Goal: Transaction & Acquisition: Purchase product/service

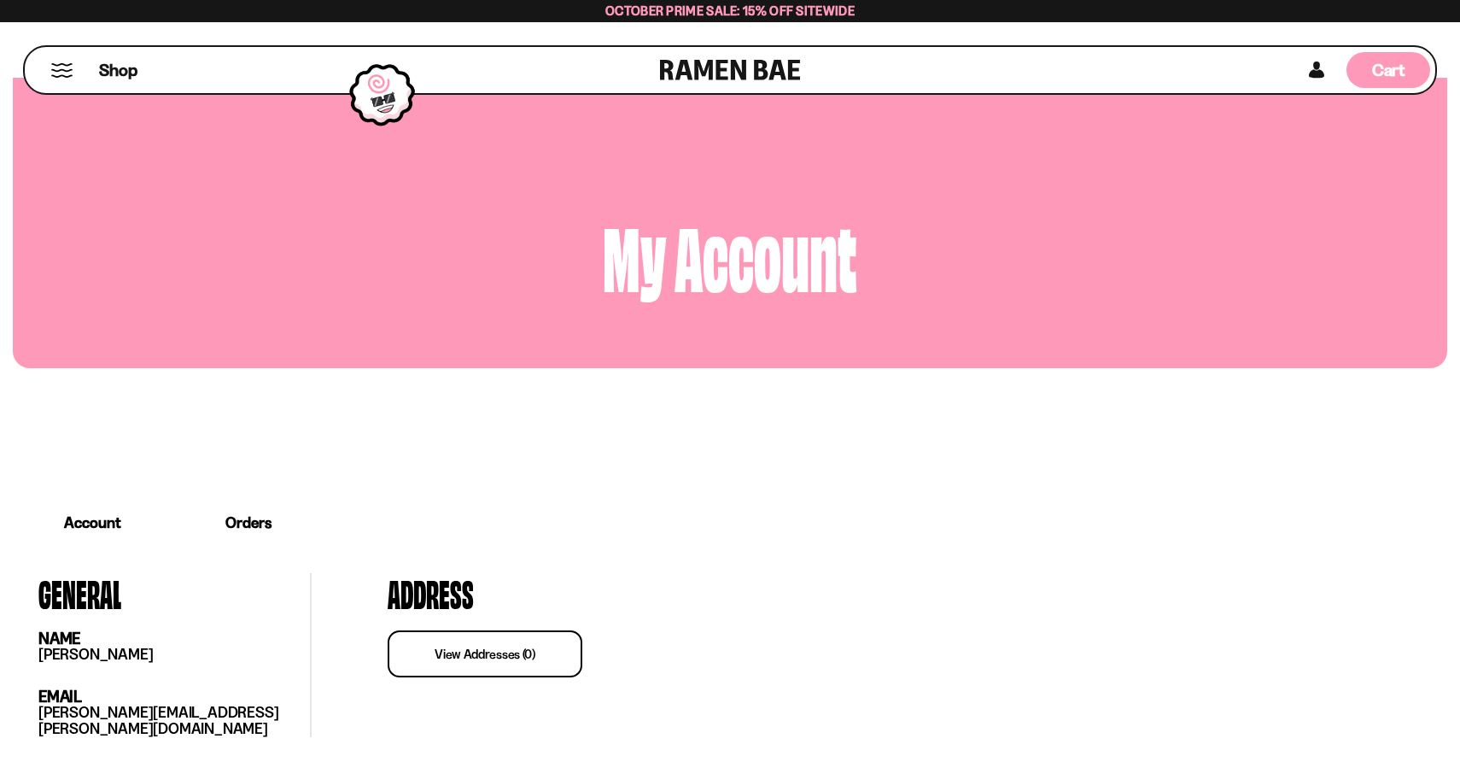
click at [1392, 75] on span "Cart" at bounding box center [1388, 70] width 33 height 20
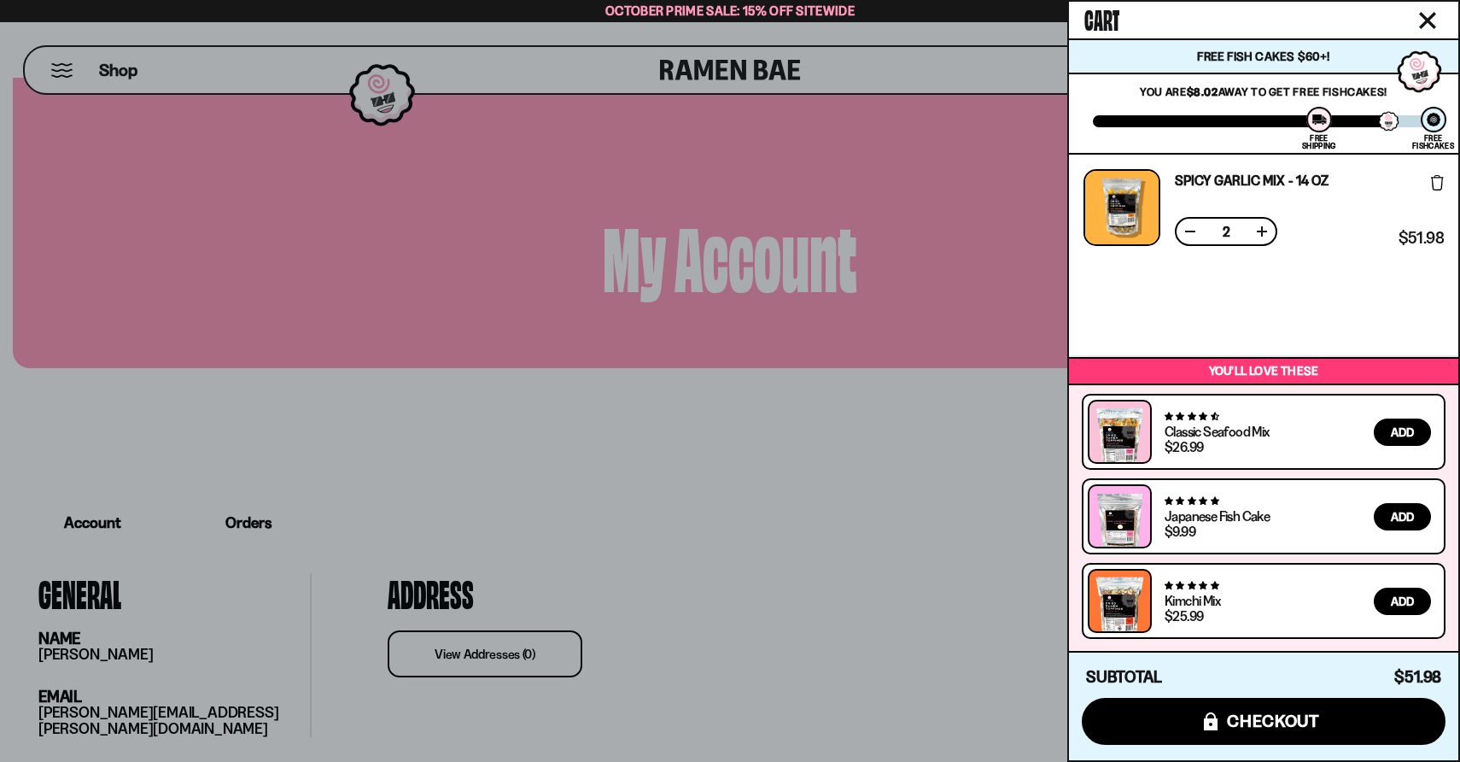
click at [1422, 22] on icon "Close cart" at bounding box center [1427, 20] width 17 height 17
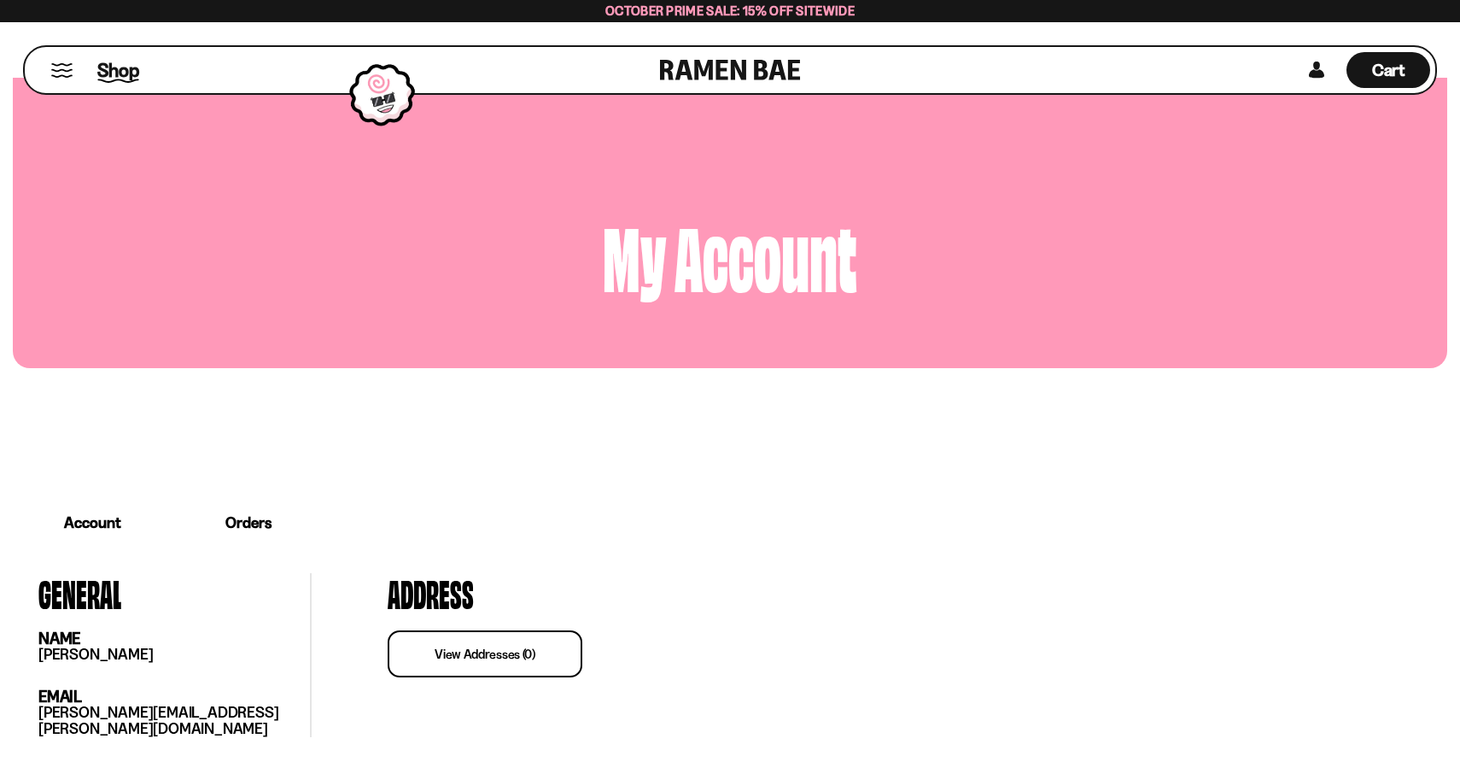
click at [108, 62] on span "Shop" at bounding box center [118, 70] width 42 height 26
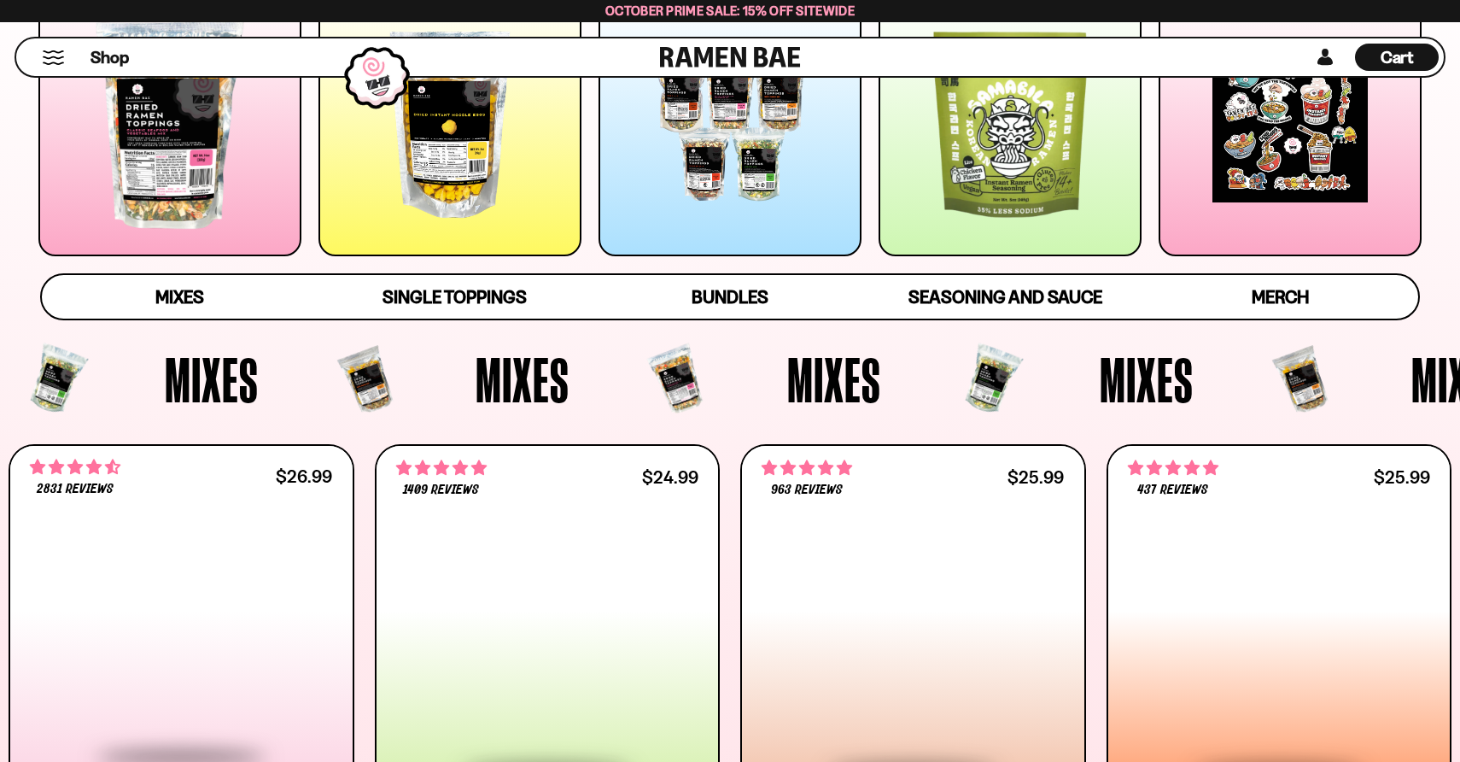
scroll to position [353, 0]
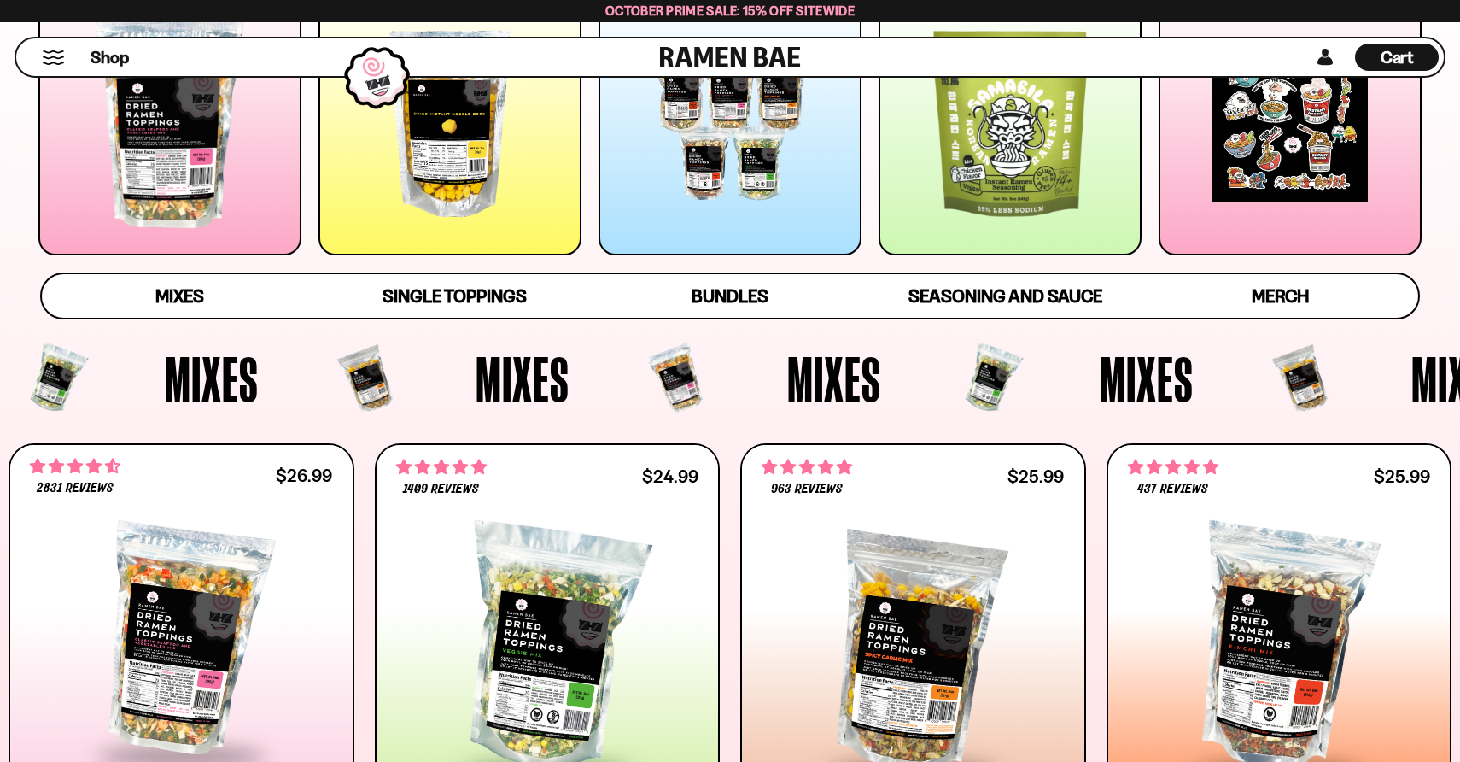
click at [426, 159] on div at bounding box center [449, 123] width 263 height 263
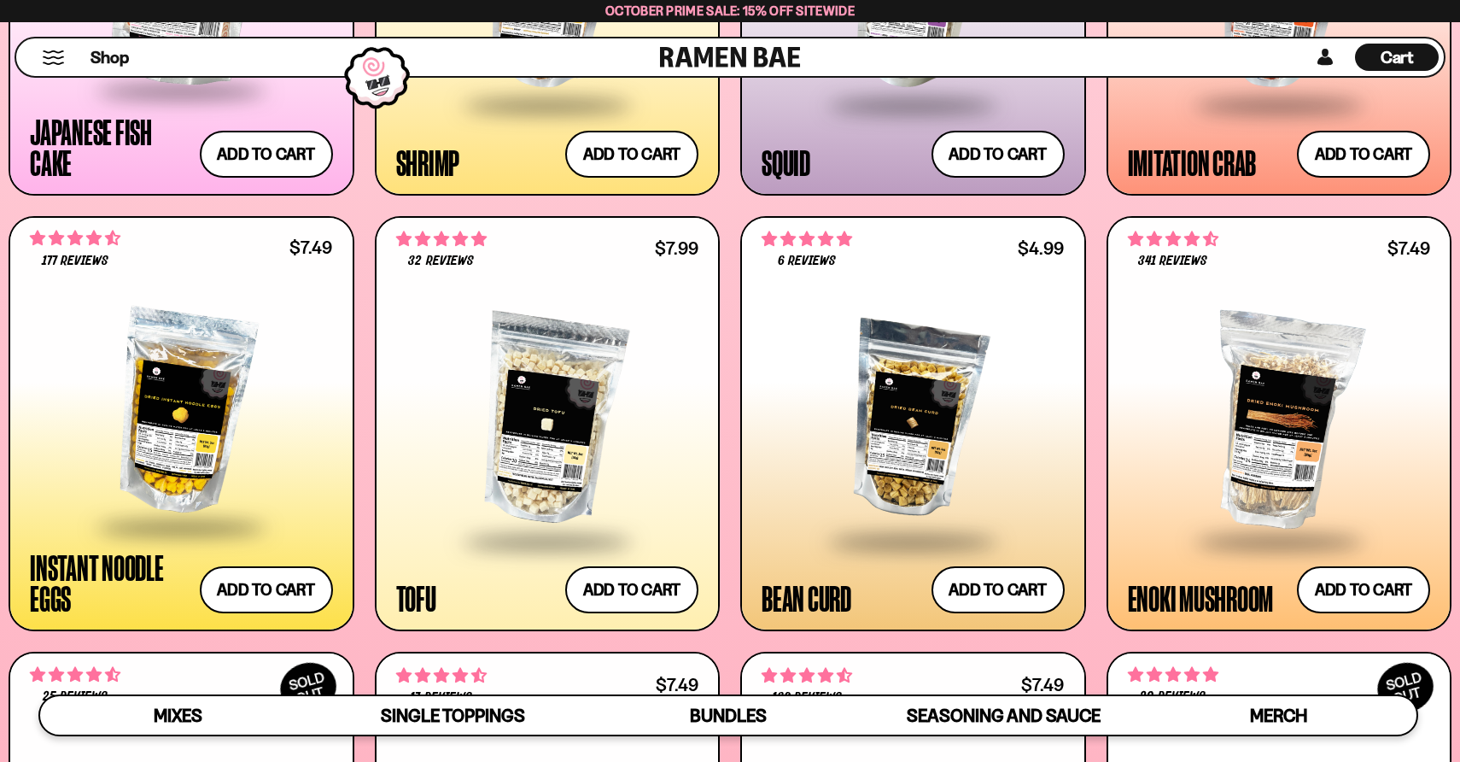
scroll to position [2011, 0]
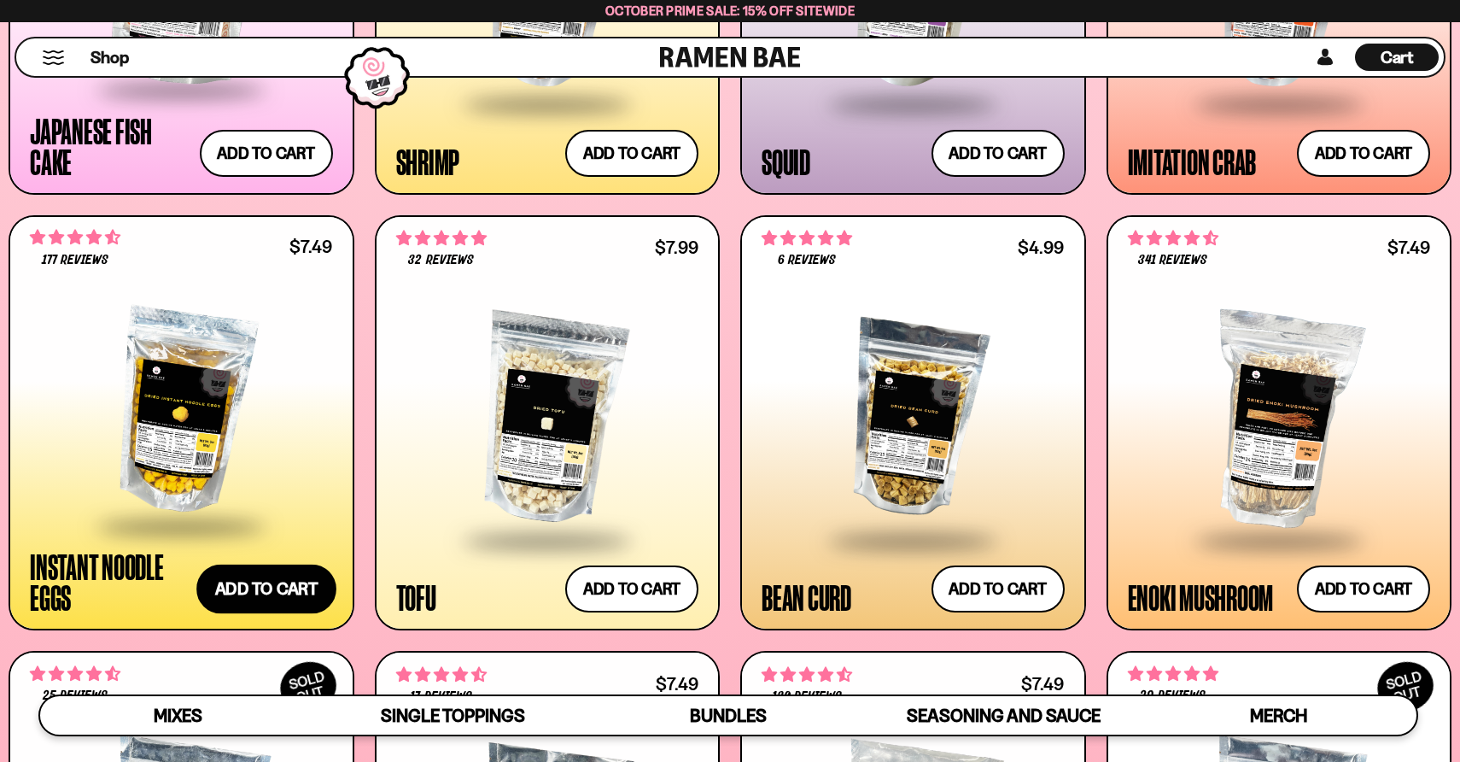
click at [262, 583] on button "Add to cart Add ― Regular price $7.49 Regular price Sale price $7.49 Unit price…" at bounding box center [266, 589] width 140 height 50
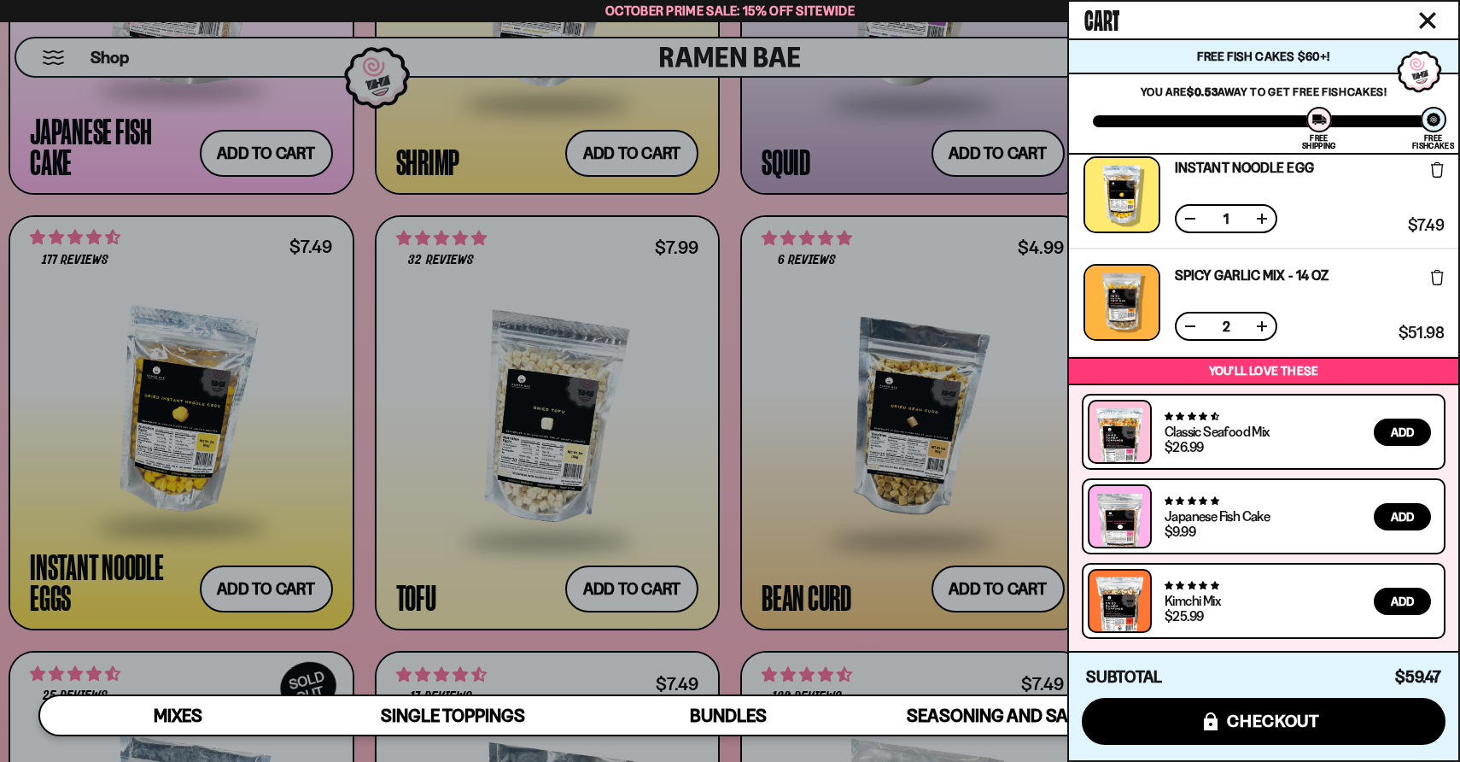
scroll to position [0, 0]
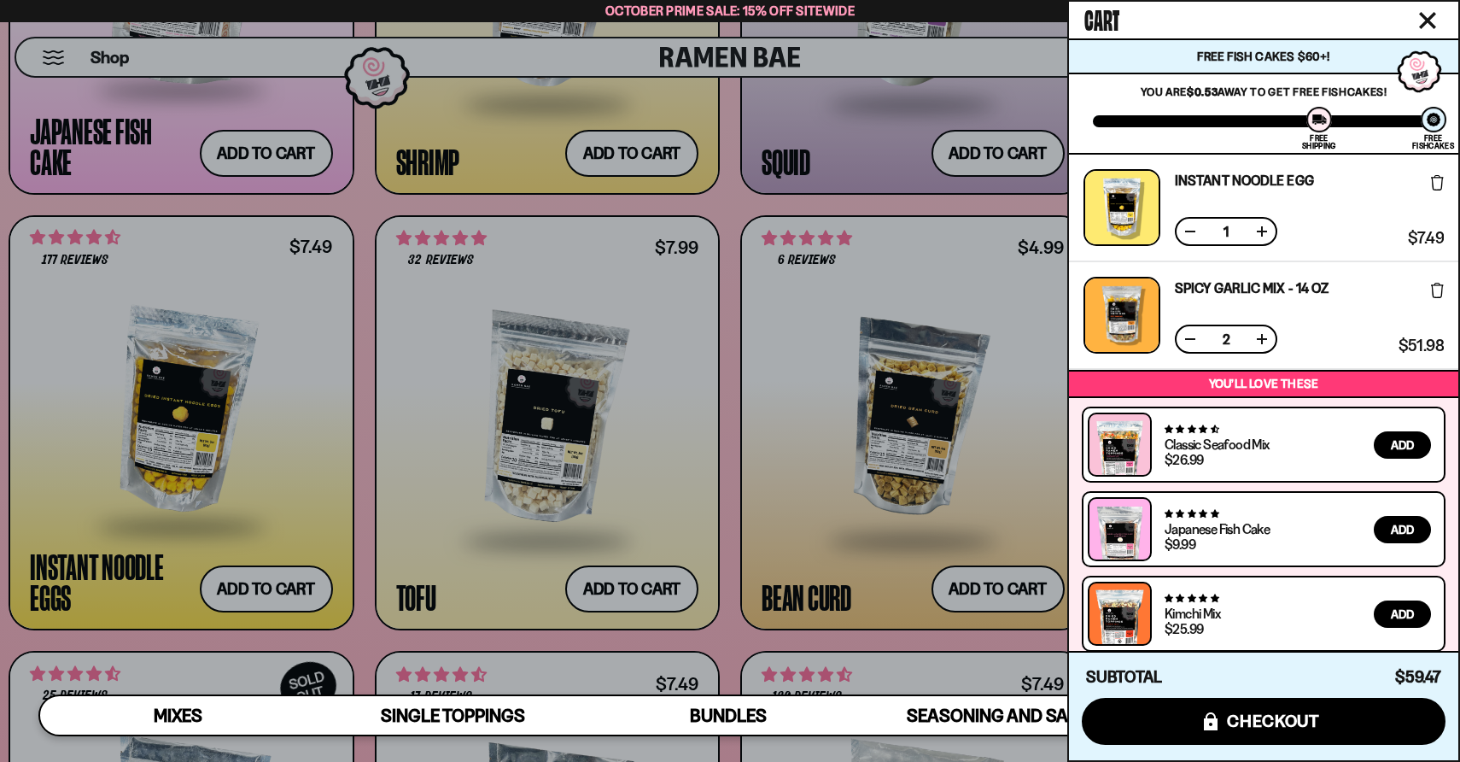
click at [759, 312] on div at bounding box center [730, 381] width 1460 height 762
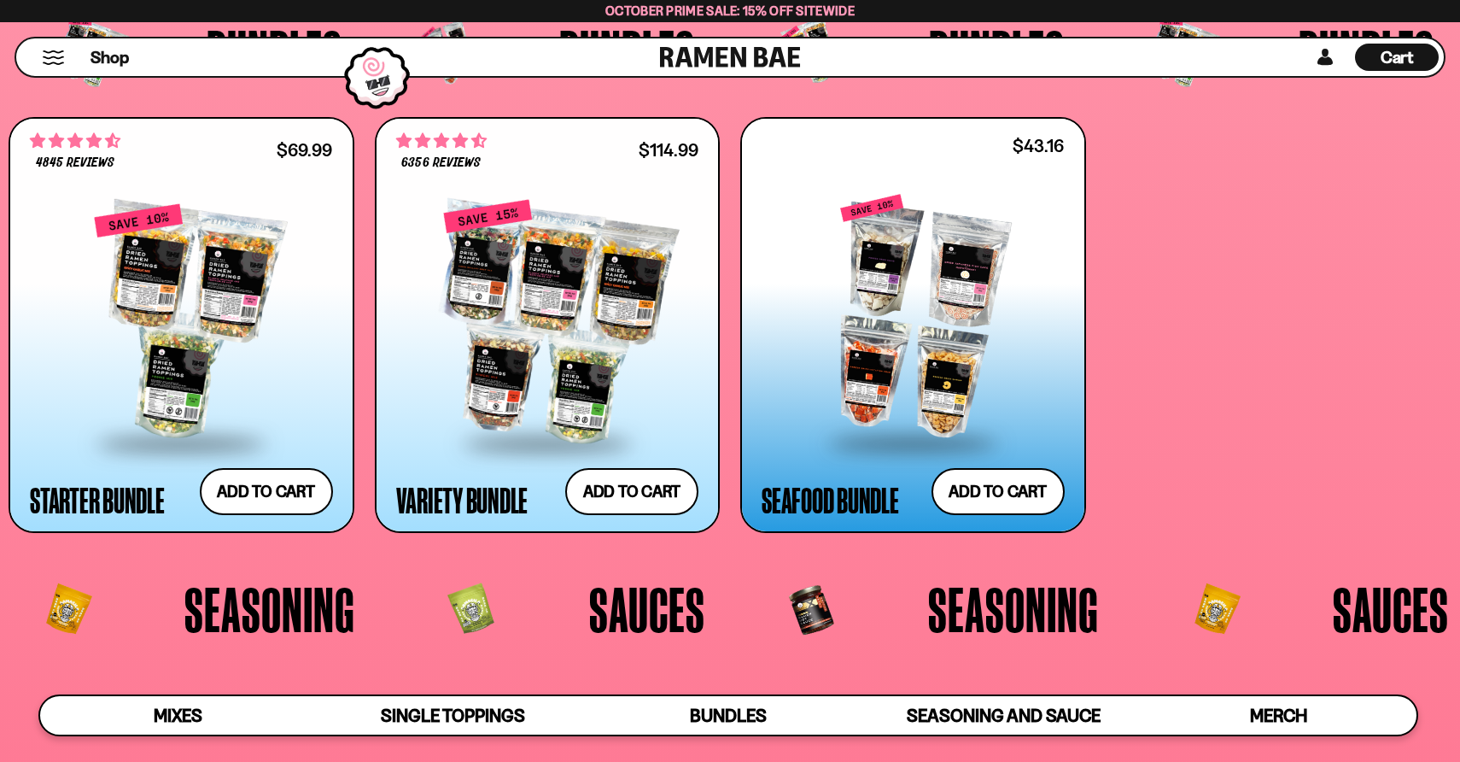
scroll to position [3975, 0]
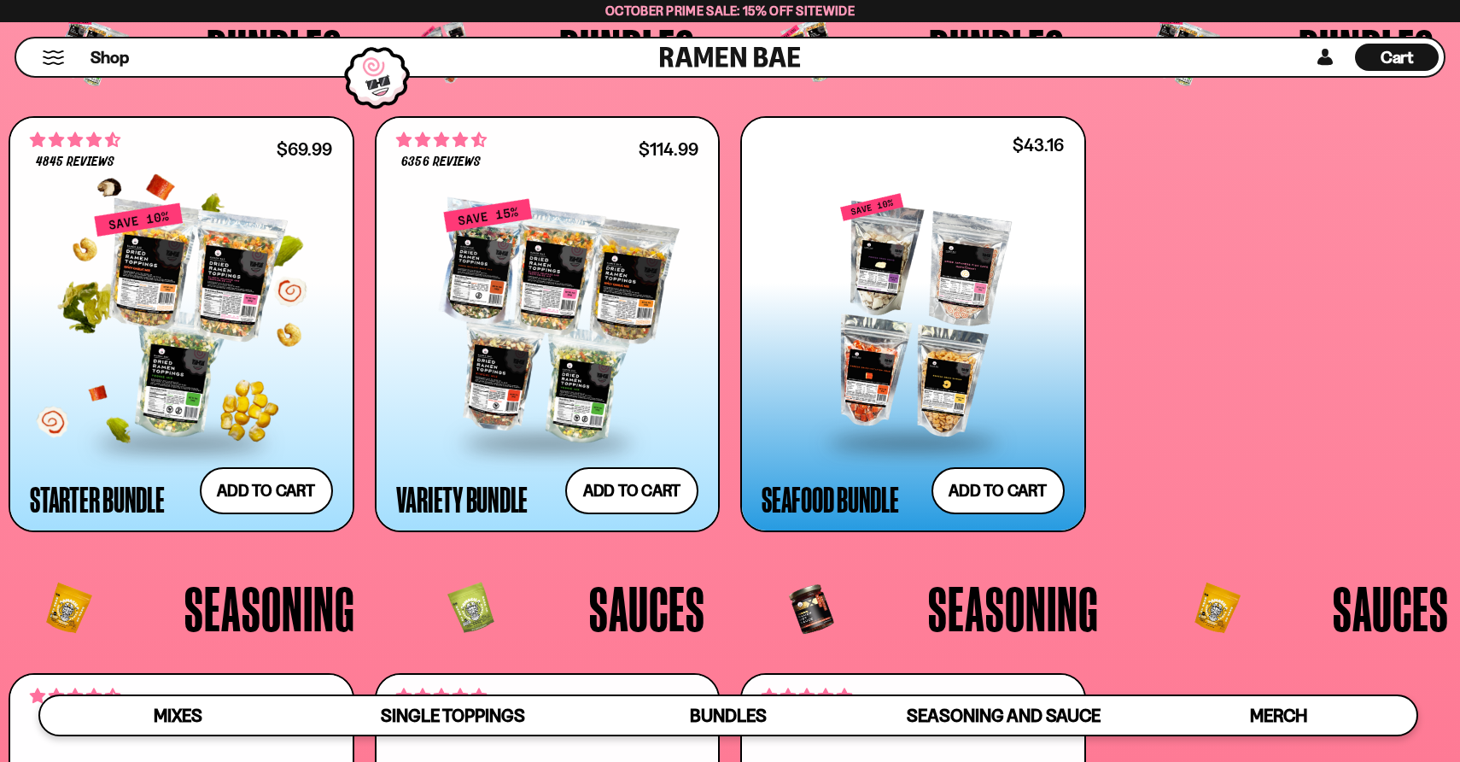
click at [251, 335] on div at bounding box center [181, 321] width 303 height 238
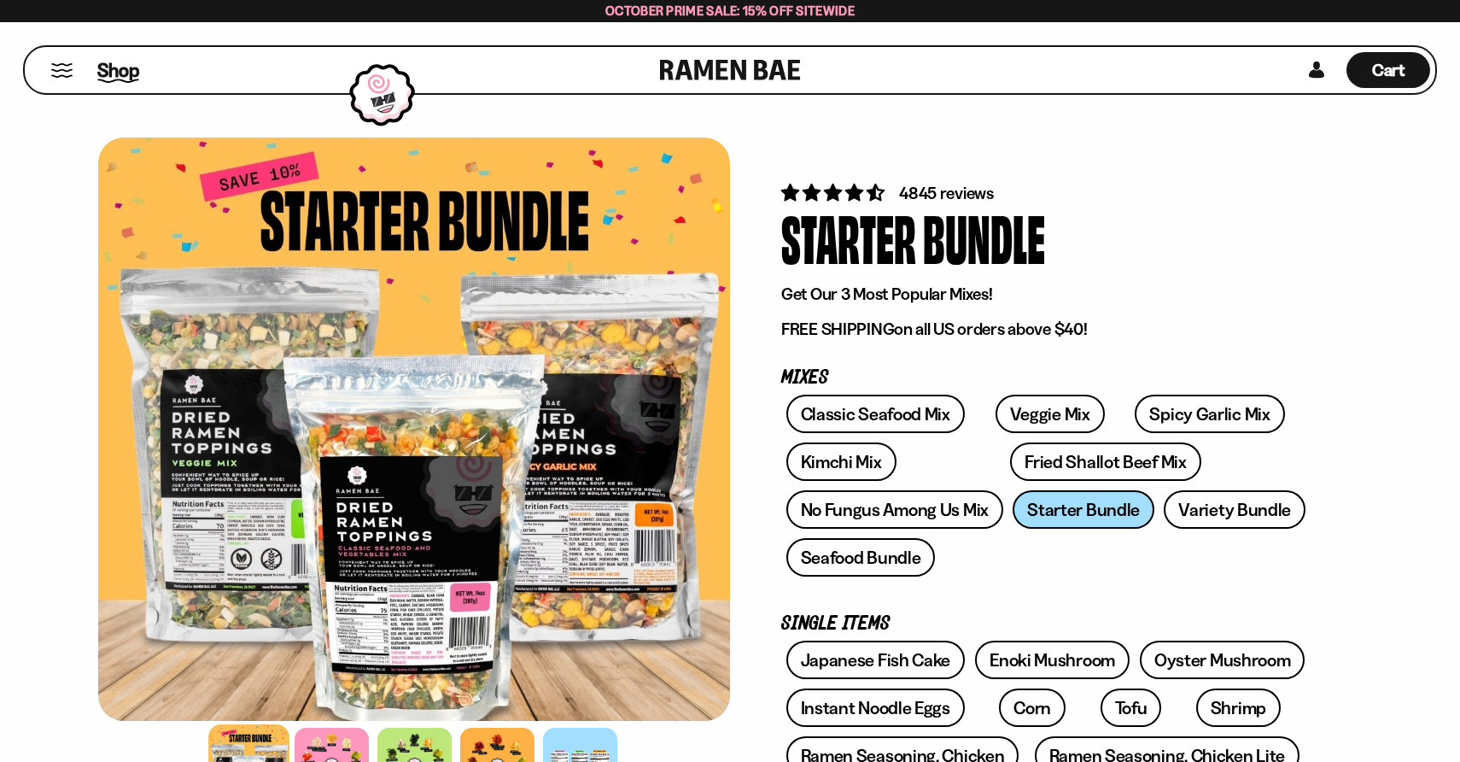
click at [113, 76] on span "Shop" at bounding box center [118, 70] width 42 height 26
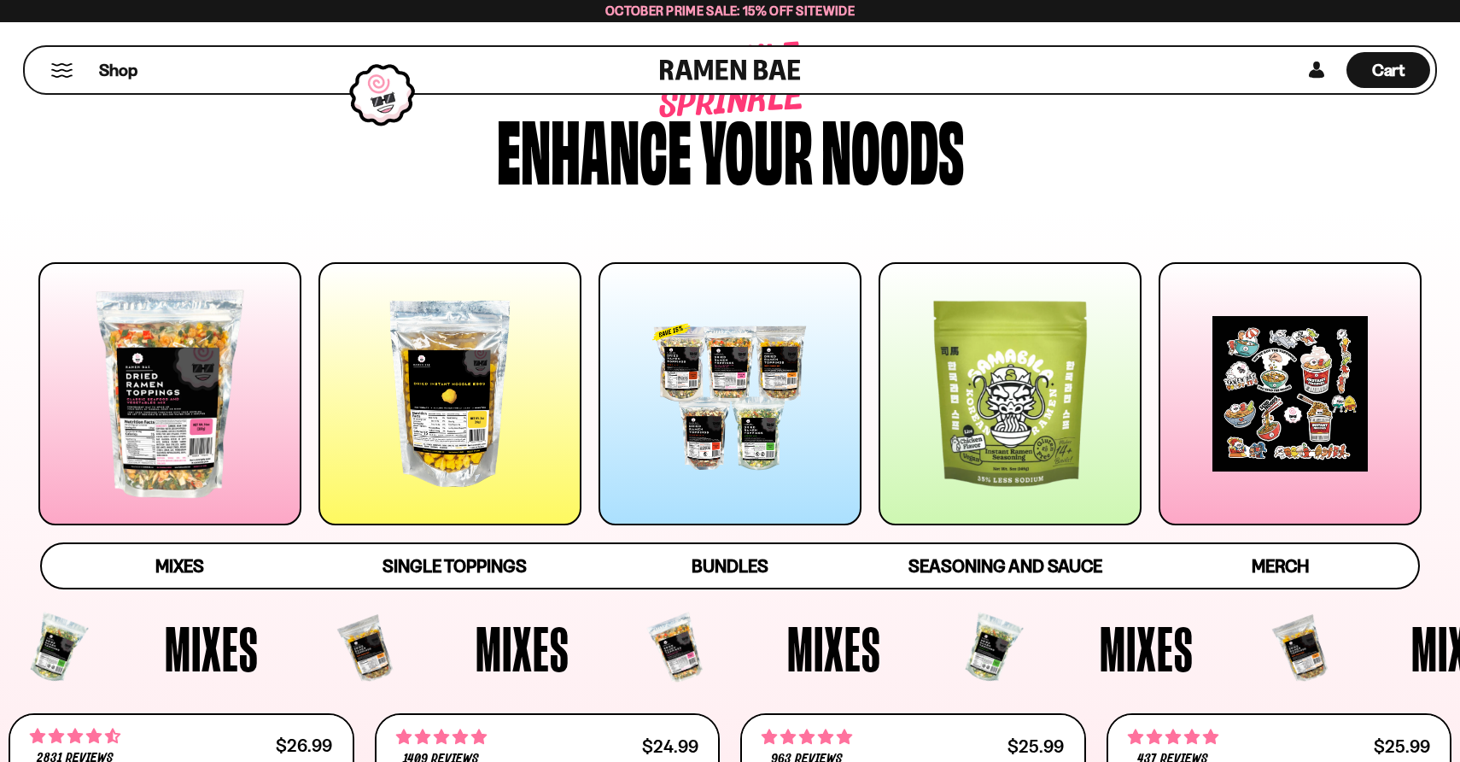
click at [1241, 377] on div at bounding box center [1290, 393] width 263 height 263
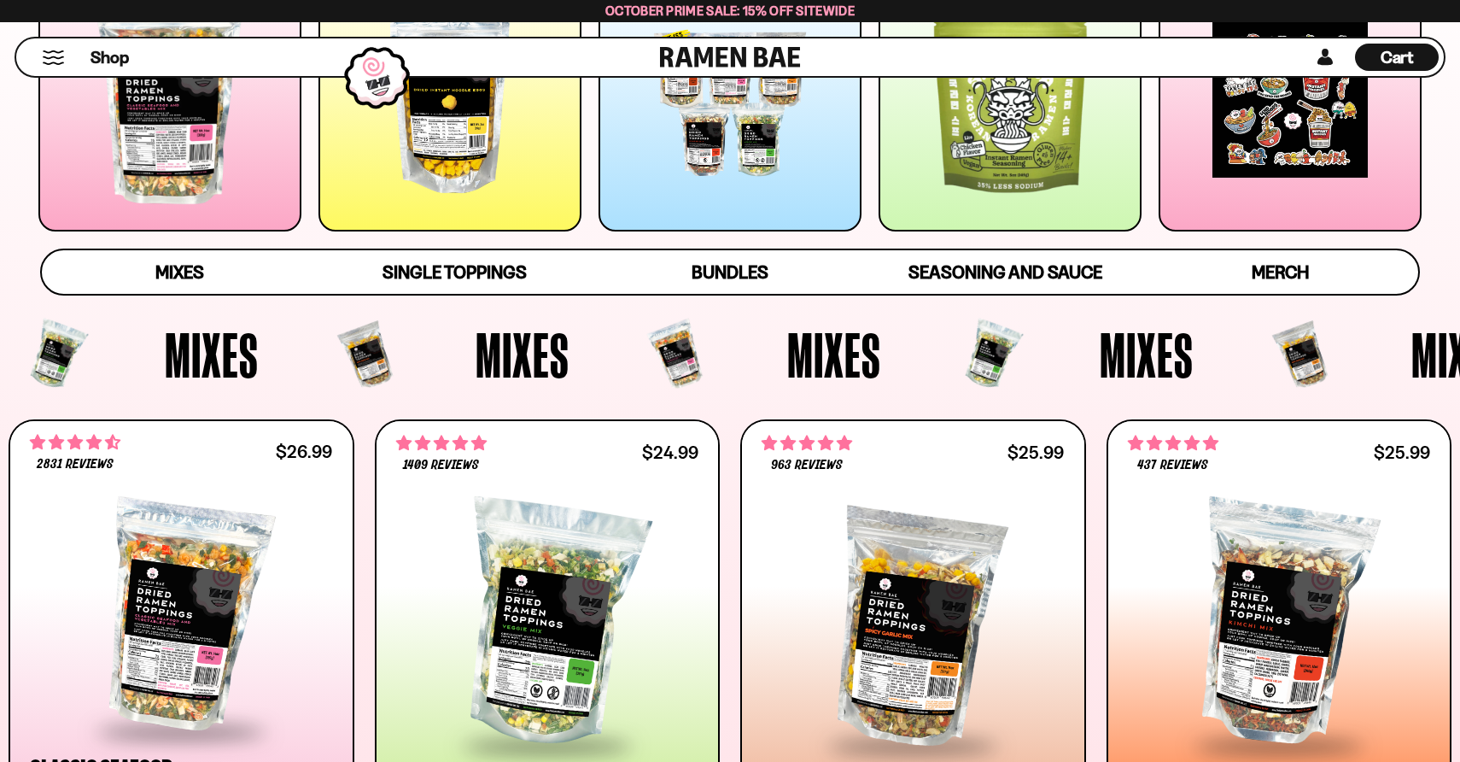
scroll to position [380, 0]
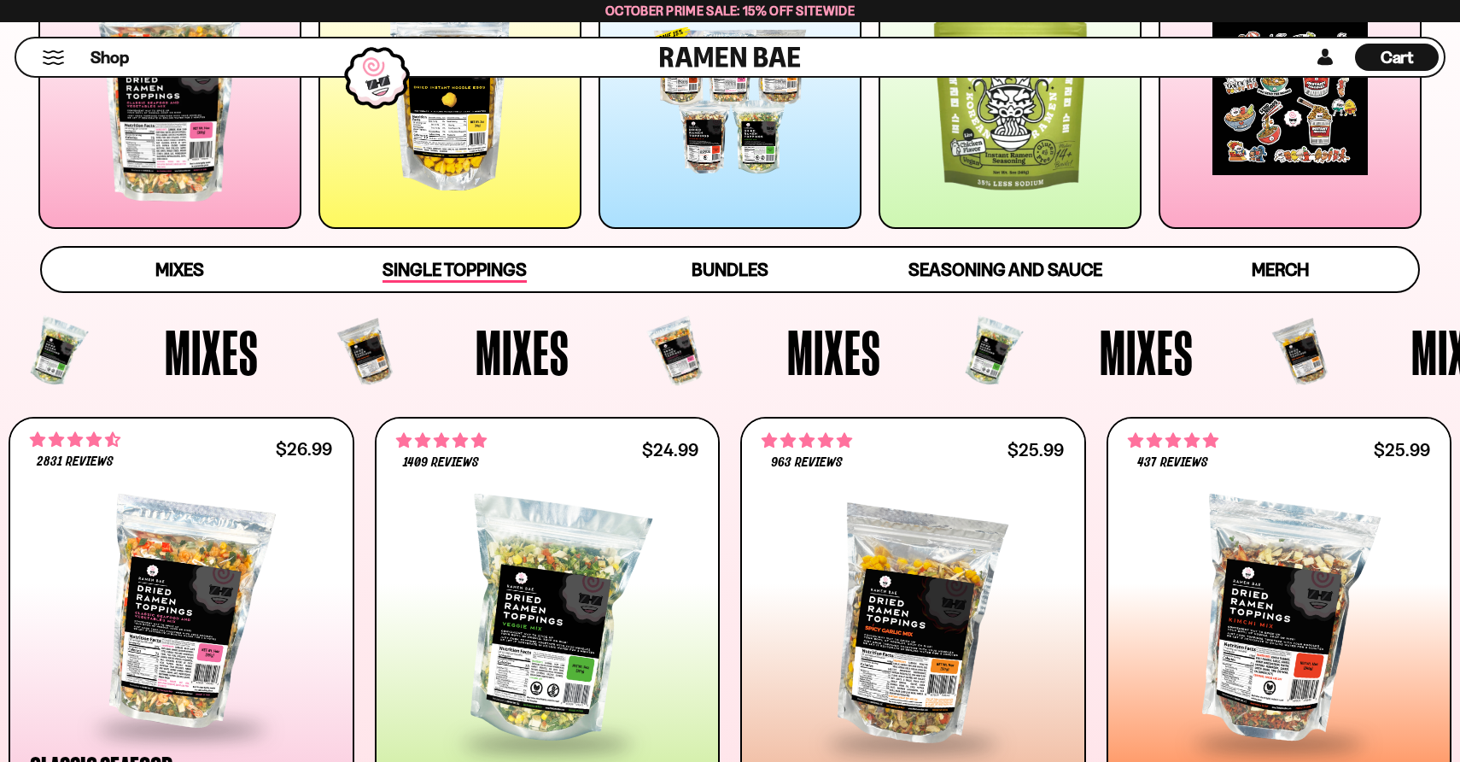
click at [404, 263] on span "Single Toppings" at bounding box center [455, 271] width 144 height 24
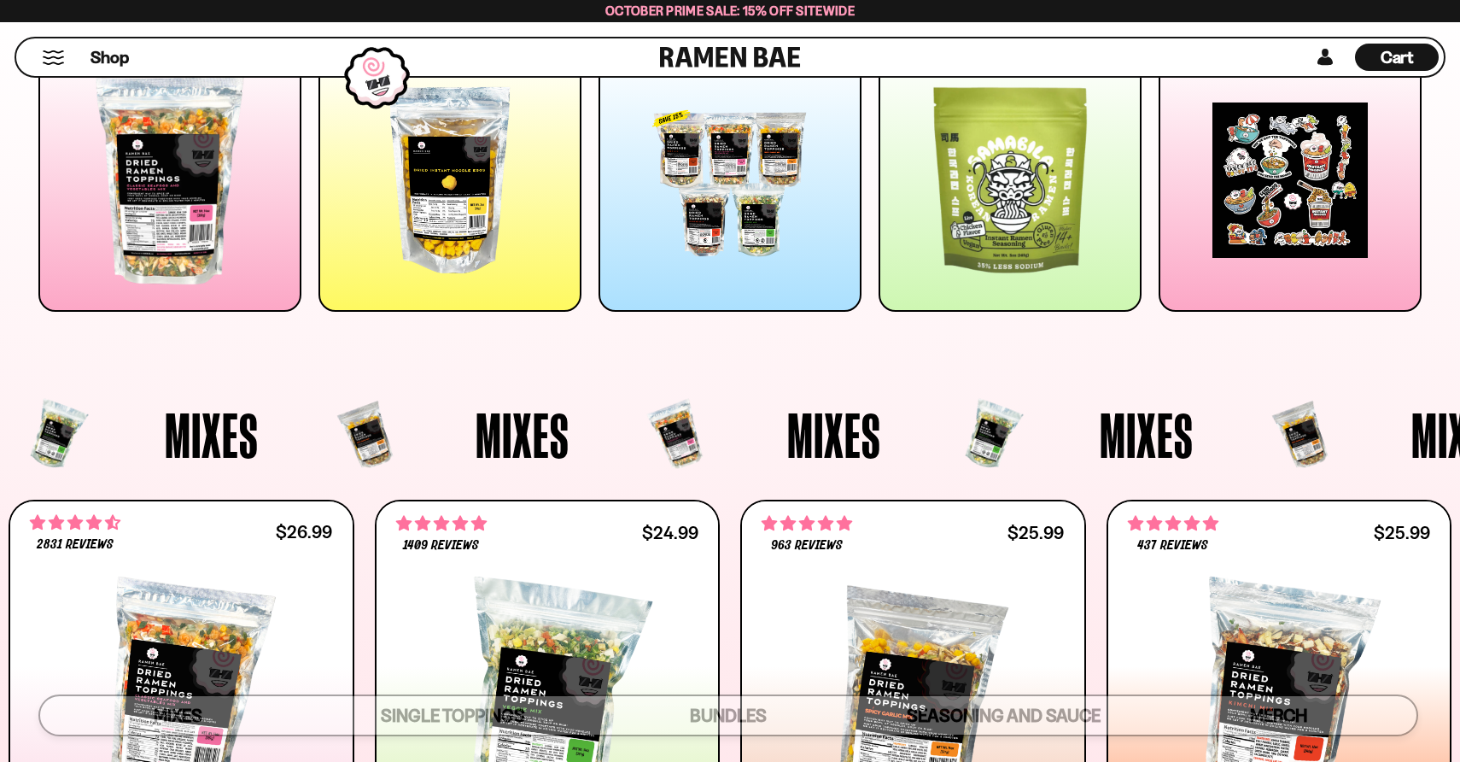
scroll to position [0, 0]
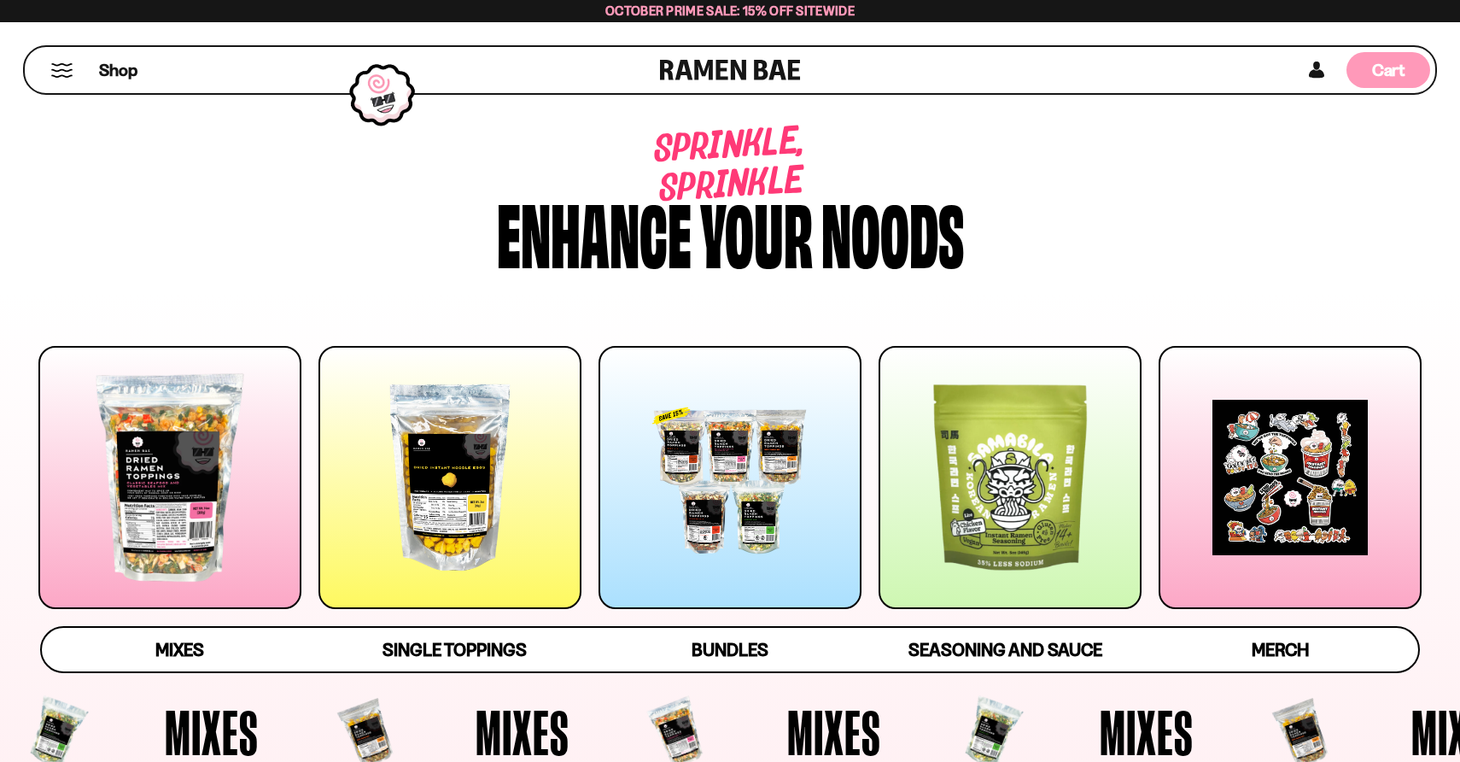
click at [1392, 62] on span "Cart" at bounding box center [1388, 70] width 33 height 20
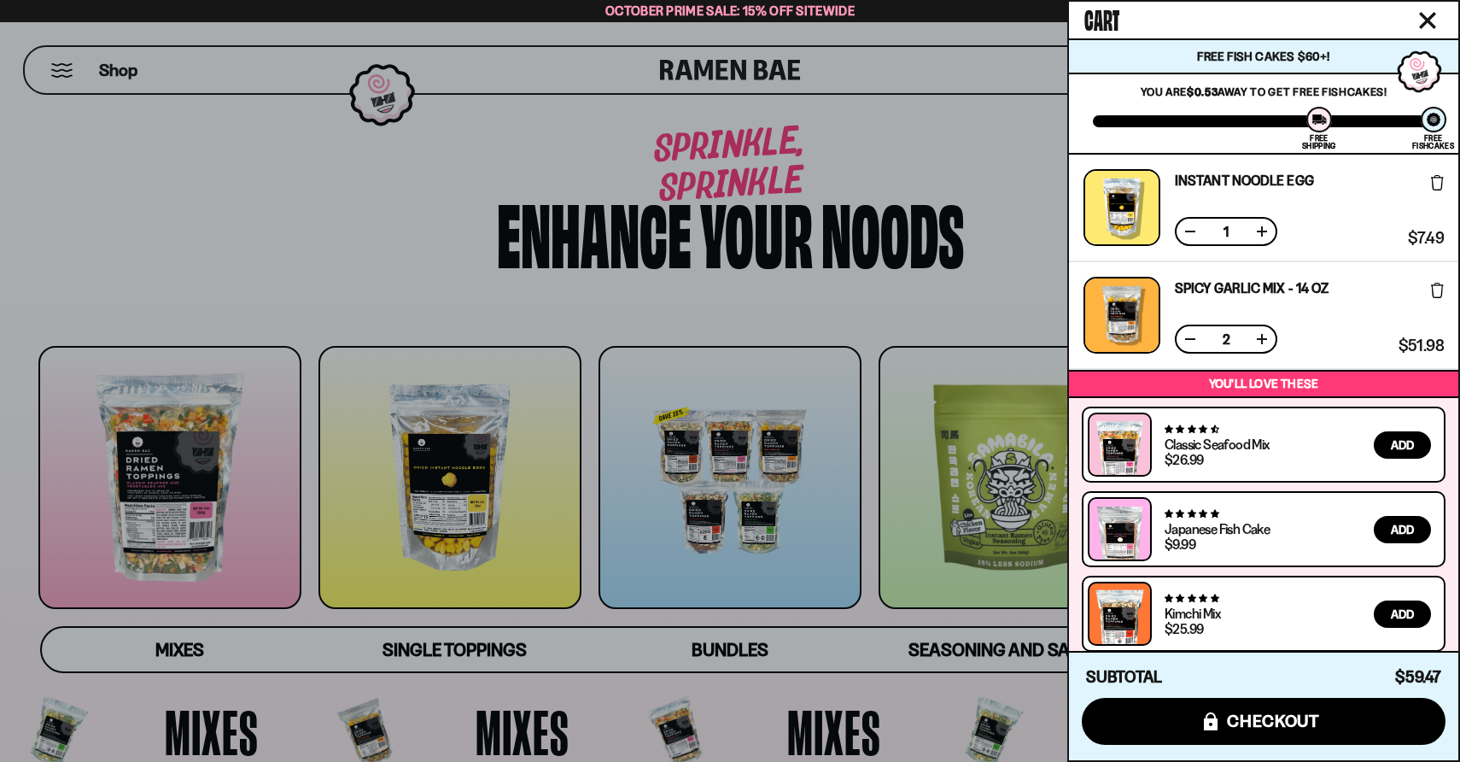
scroll to position [13, 0]
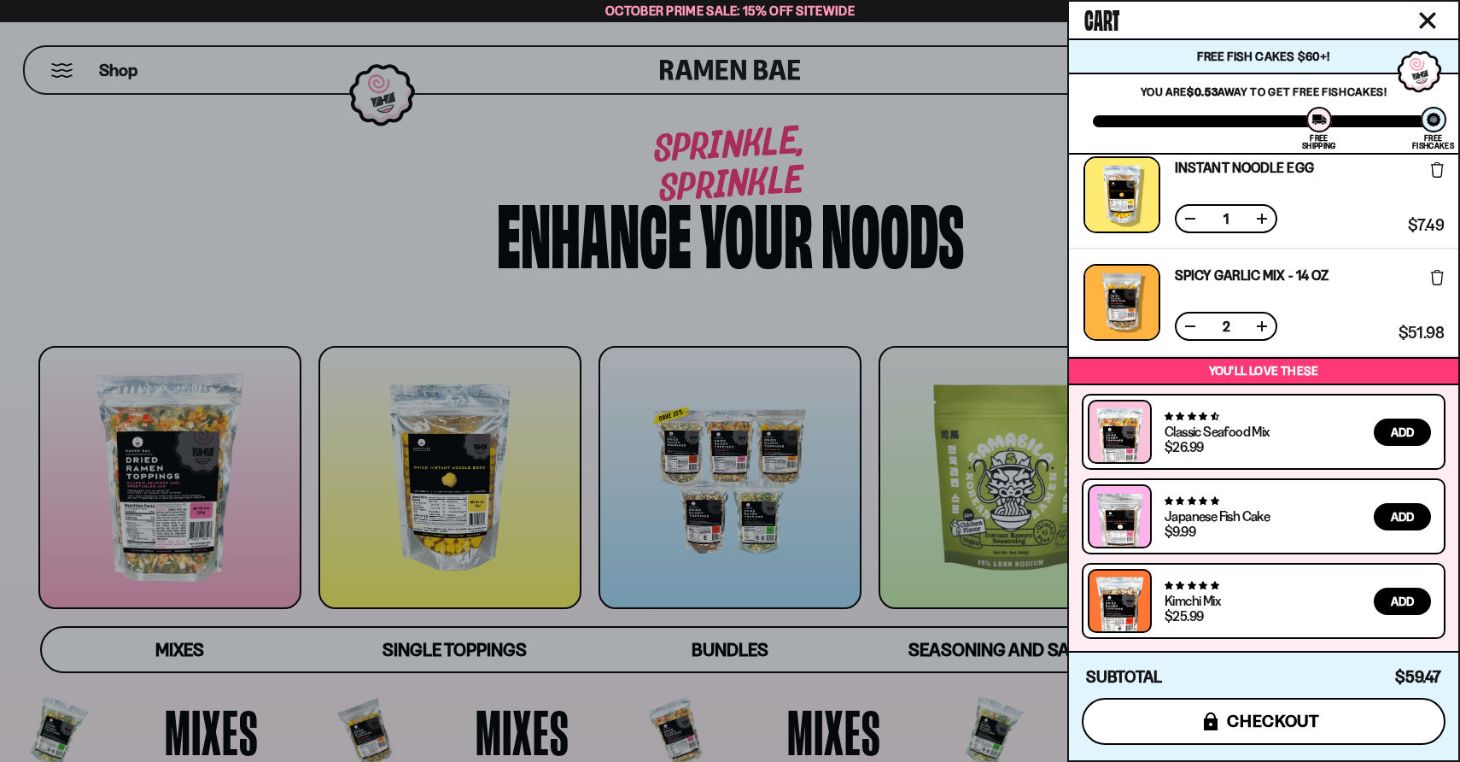
click at [1309, 710] on button "icons8-lock checkout" at bounding box center [1264, 721] width 364 height 47
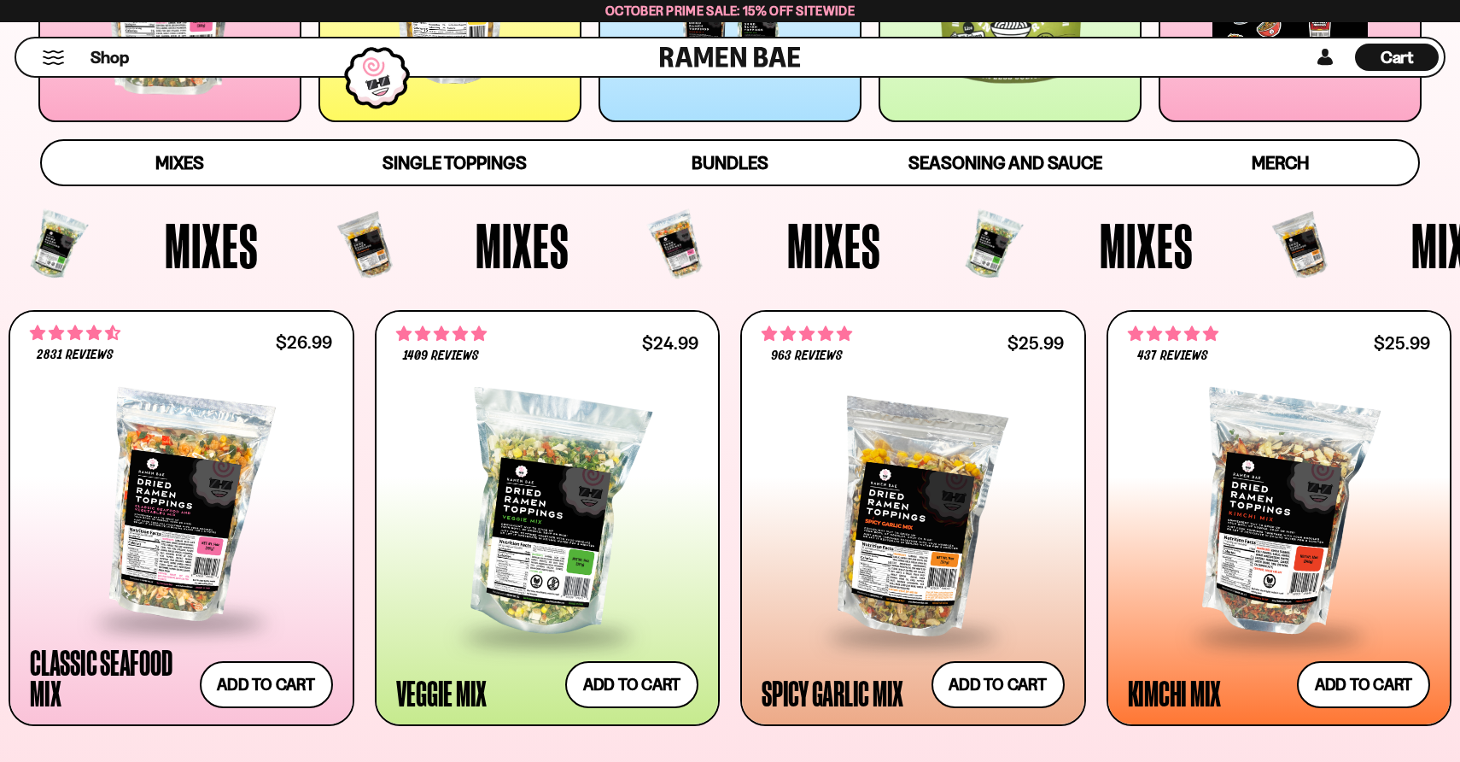
scroll to position [486, 0]
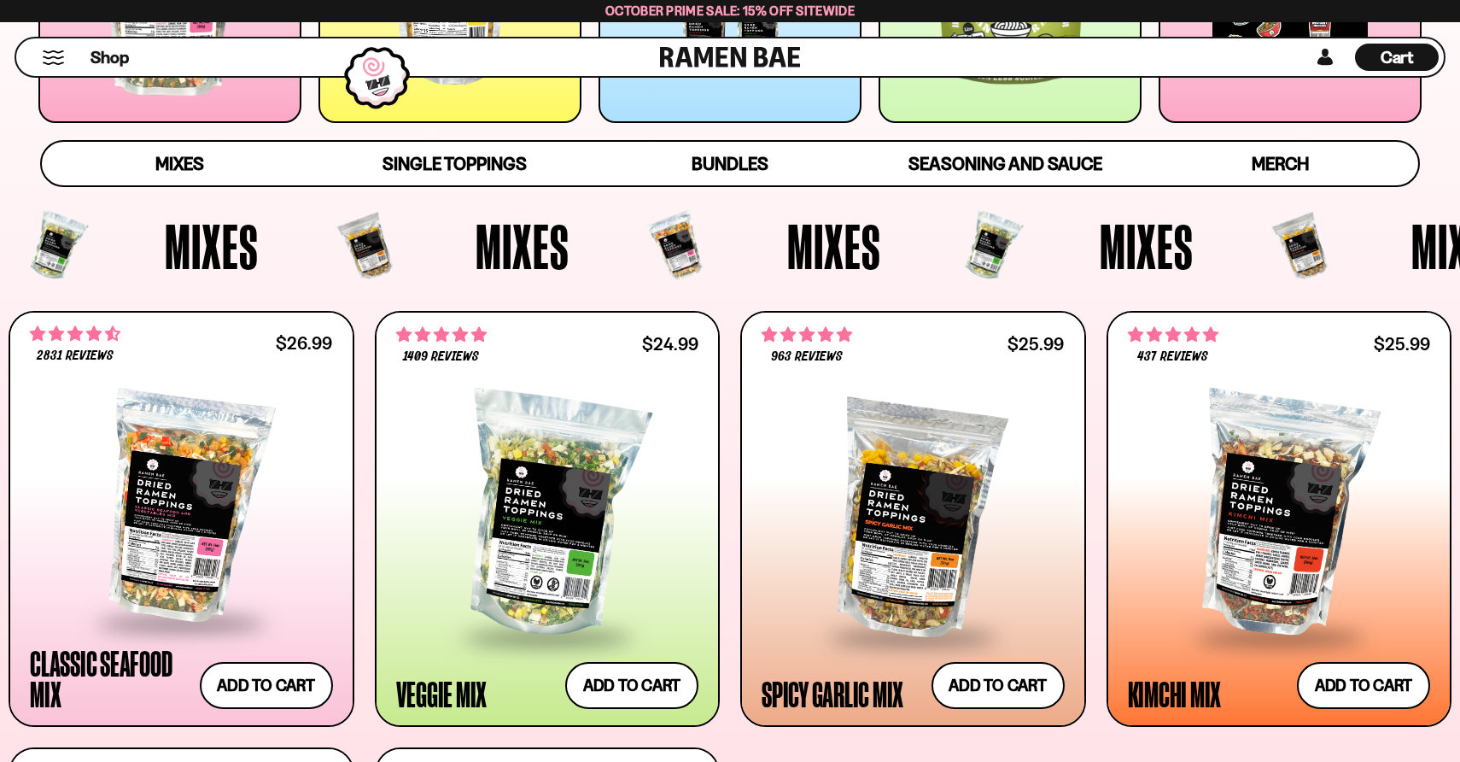
click at [1398, 60] on span "Cart" at bounding box center [1397, 57] width 33 height 20
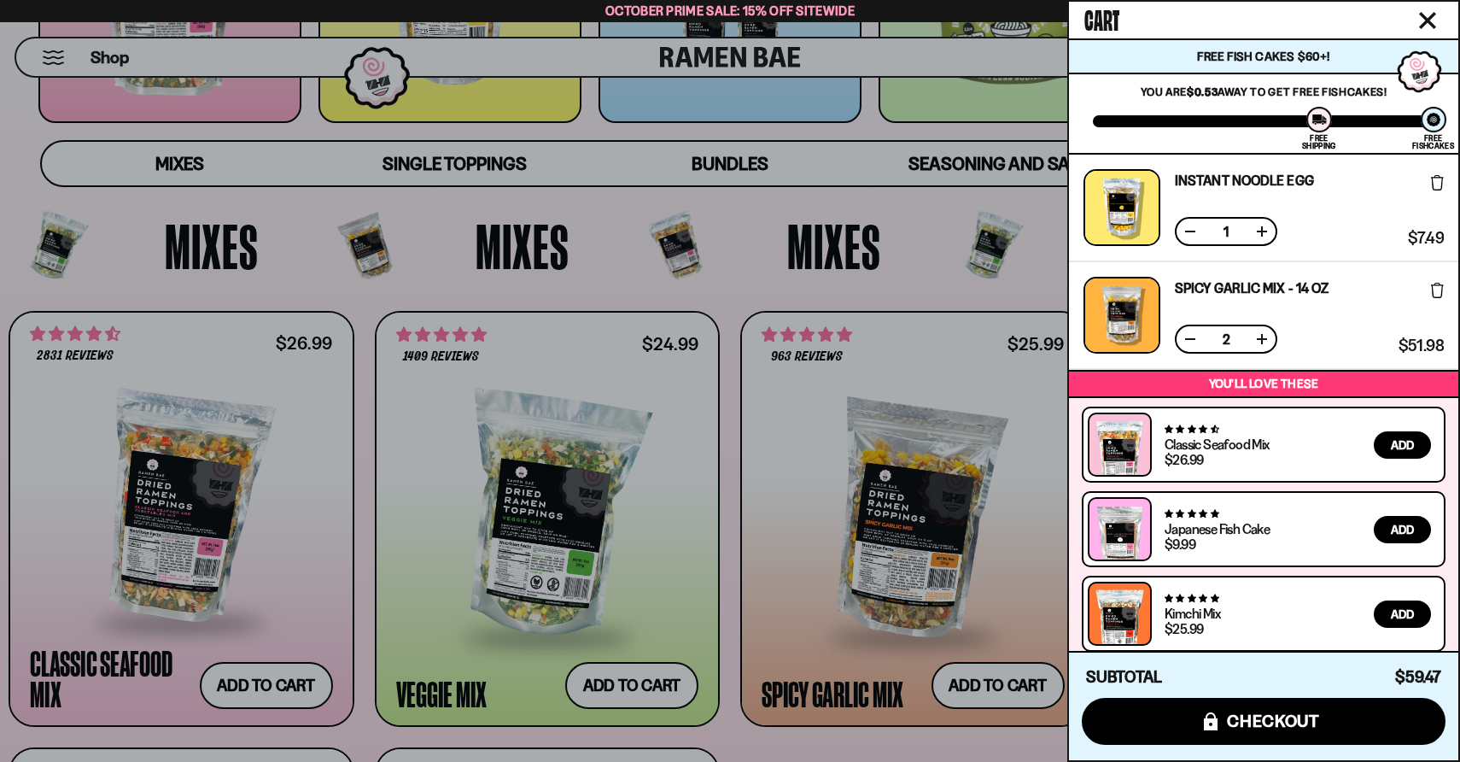
click at [1260, 337] on button at bounding box center [1261, 338] width 17 height 17
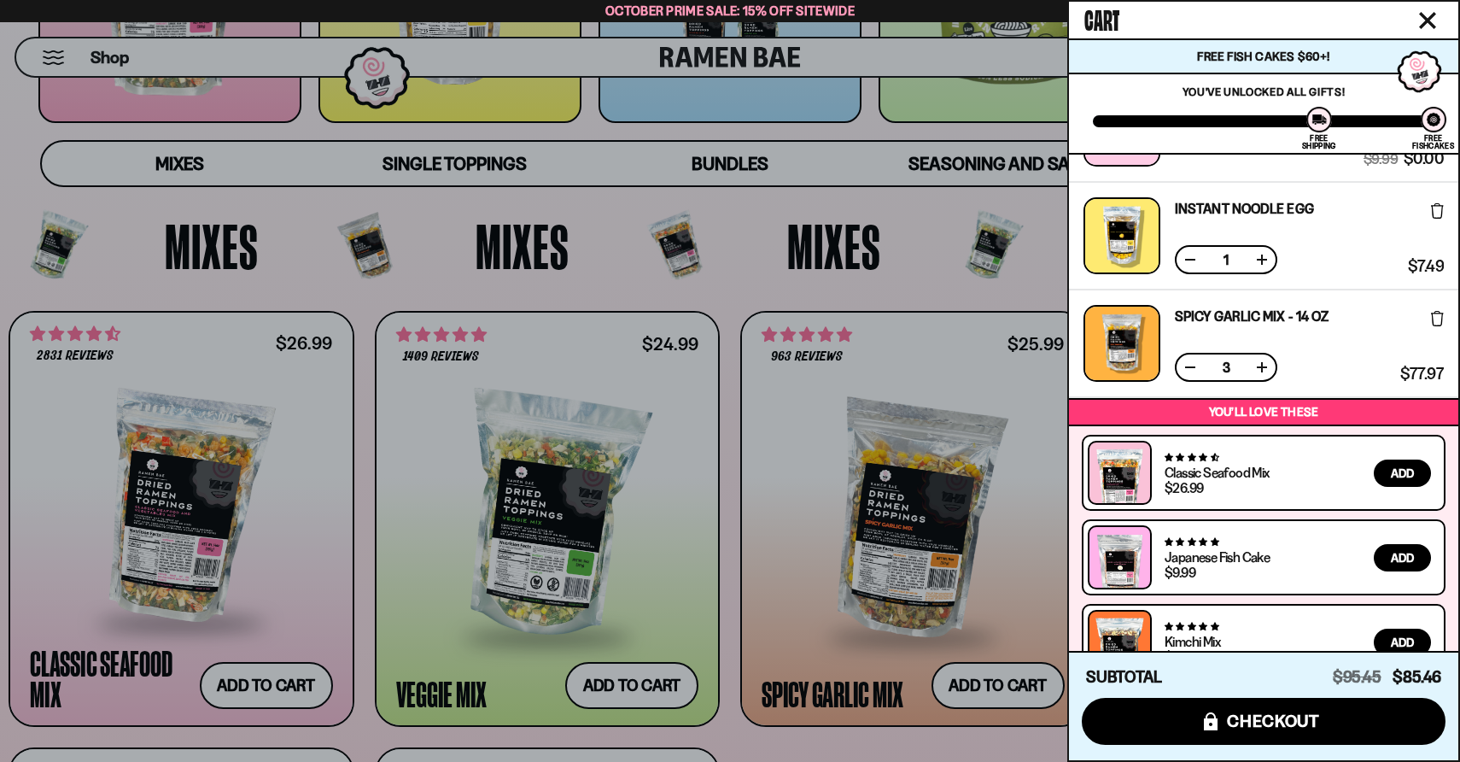
scroll to position [0, 0]
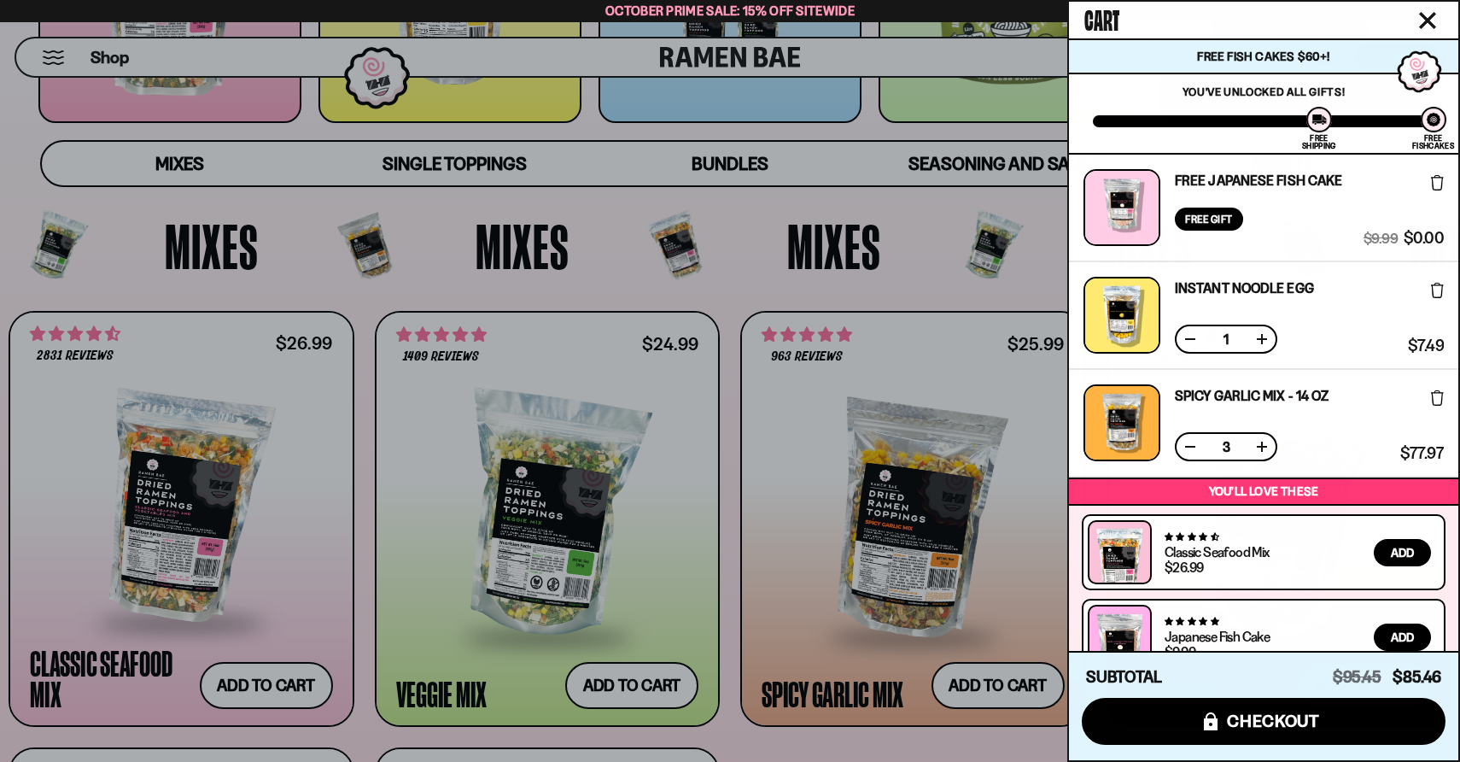
click at [1194, 447] on button at bounding box center [1190, 446] width 17 height 17
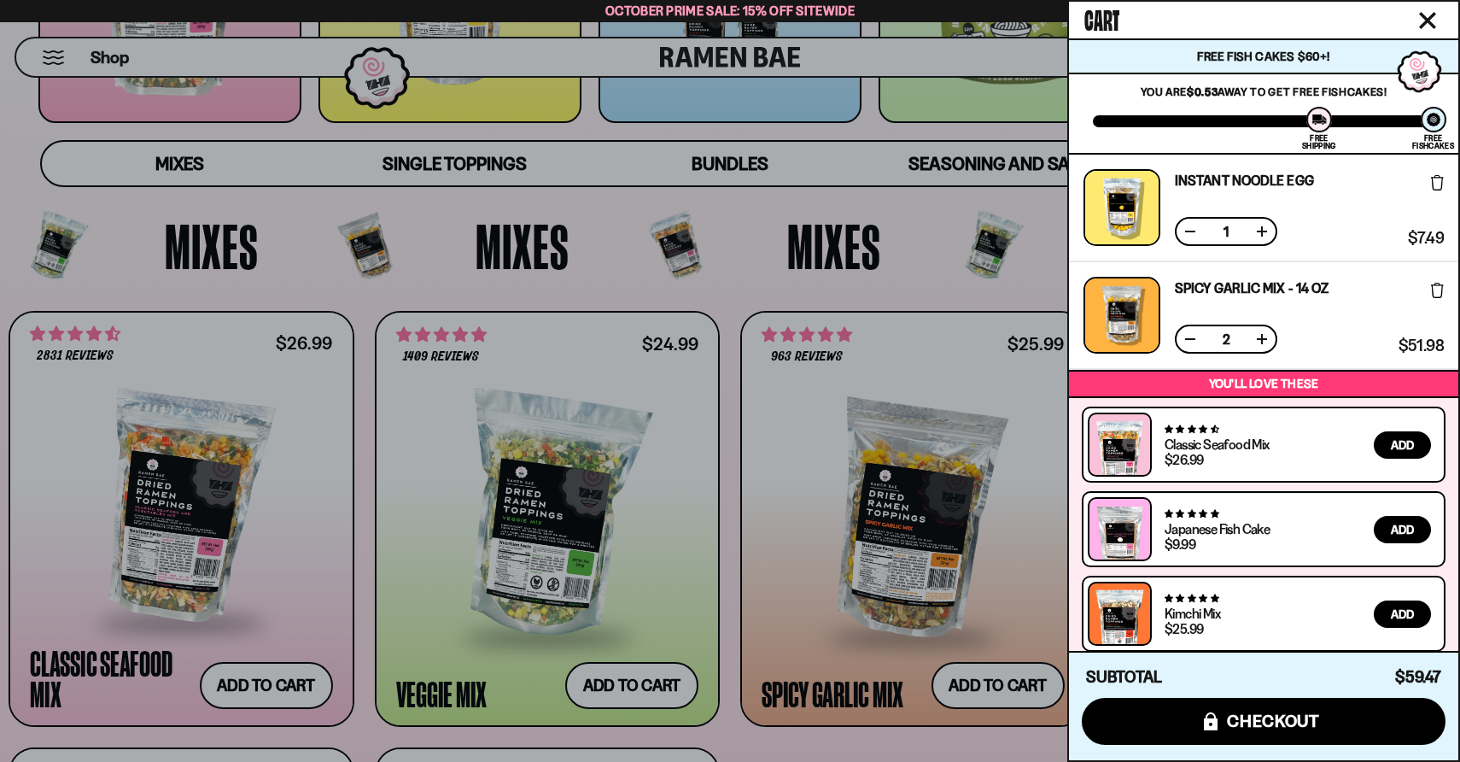
click at [1190, 336] on button at bounding box center [1190, 338] width 17 height 17
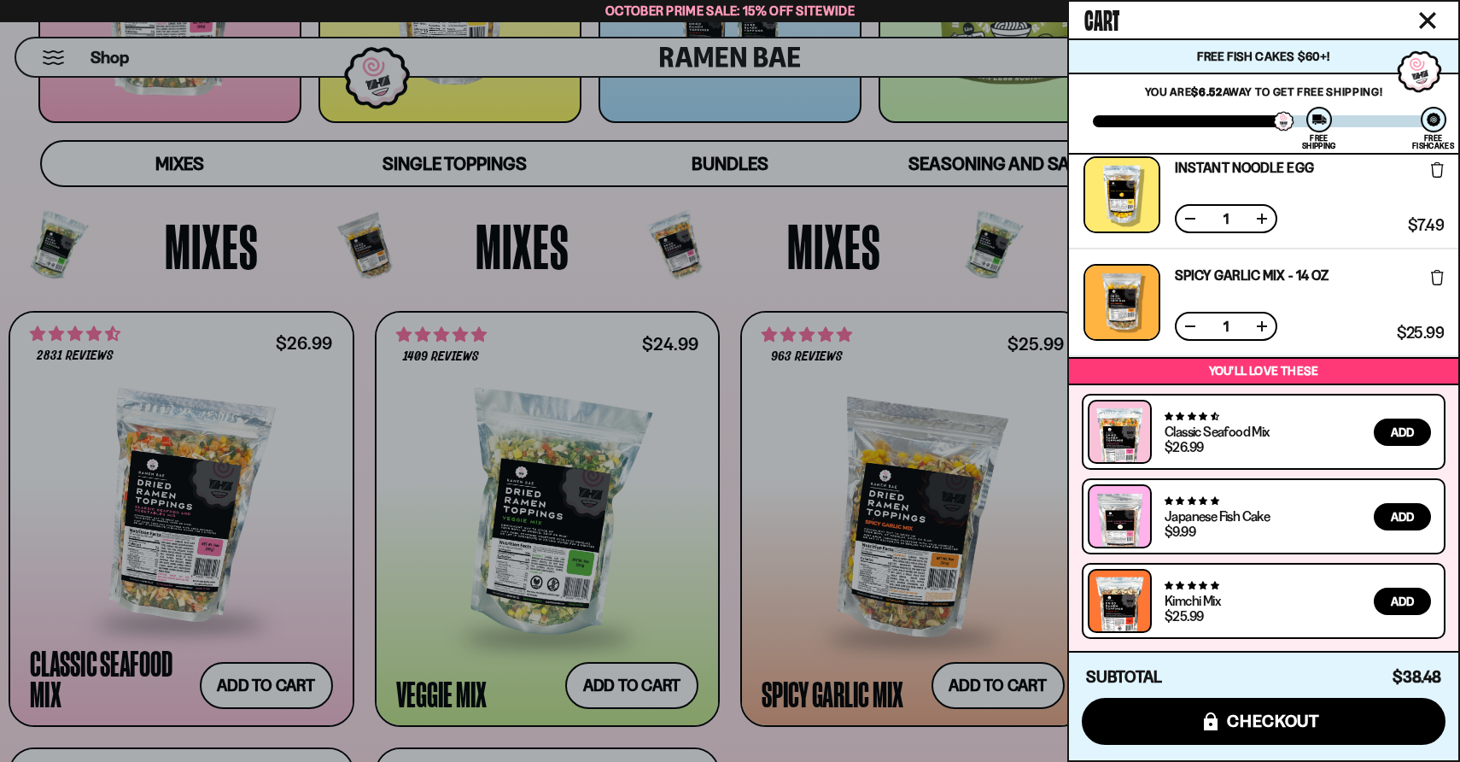
scroll to position [11, 0]
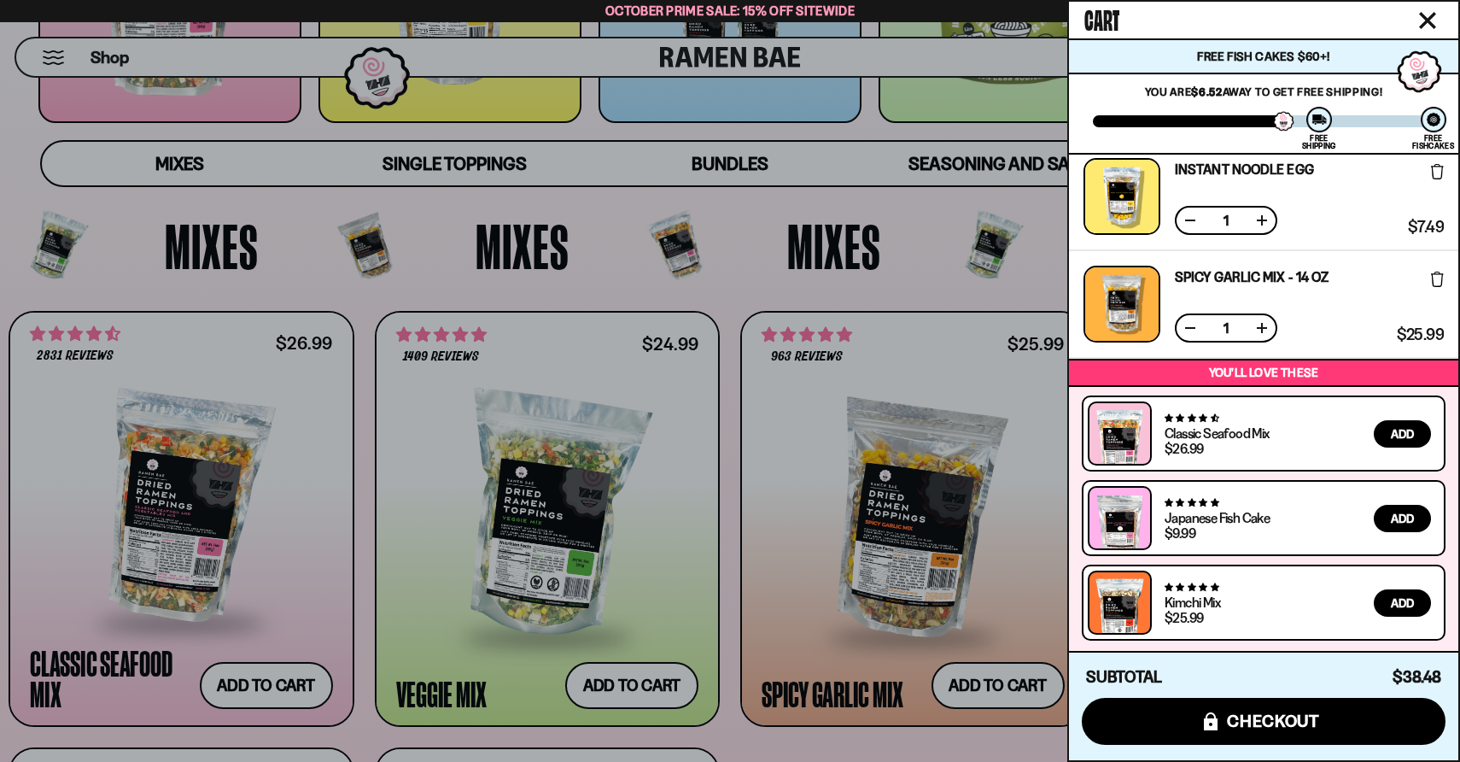
click at [303, 105] on div at bounding box center [730, 381] width 1460 height 762
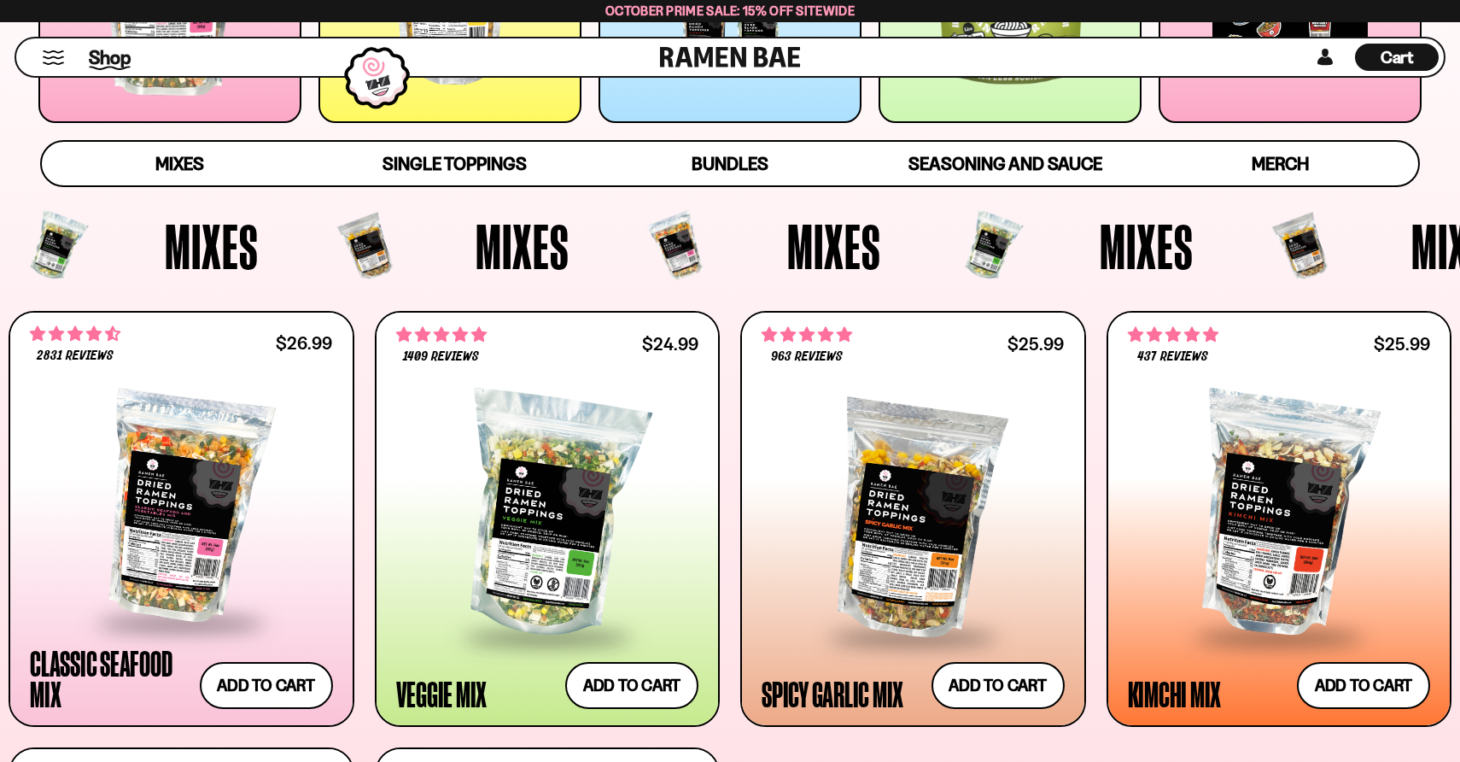
click at [102, 52] on span "Shop" at bounding box center [110, 57] width 42 height 26
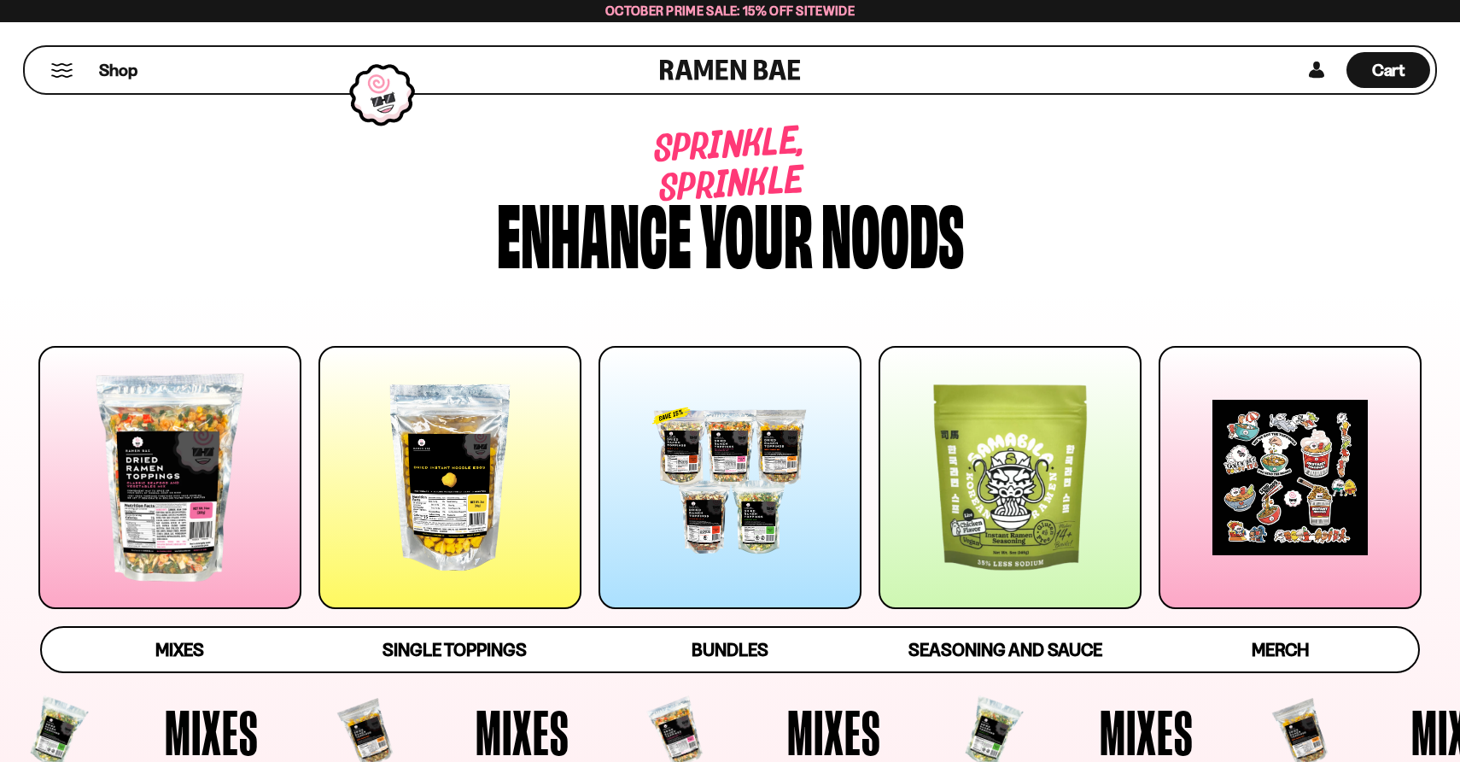
click at [218, 501] on div at bounding box center [169, 477] width 263 height 263
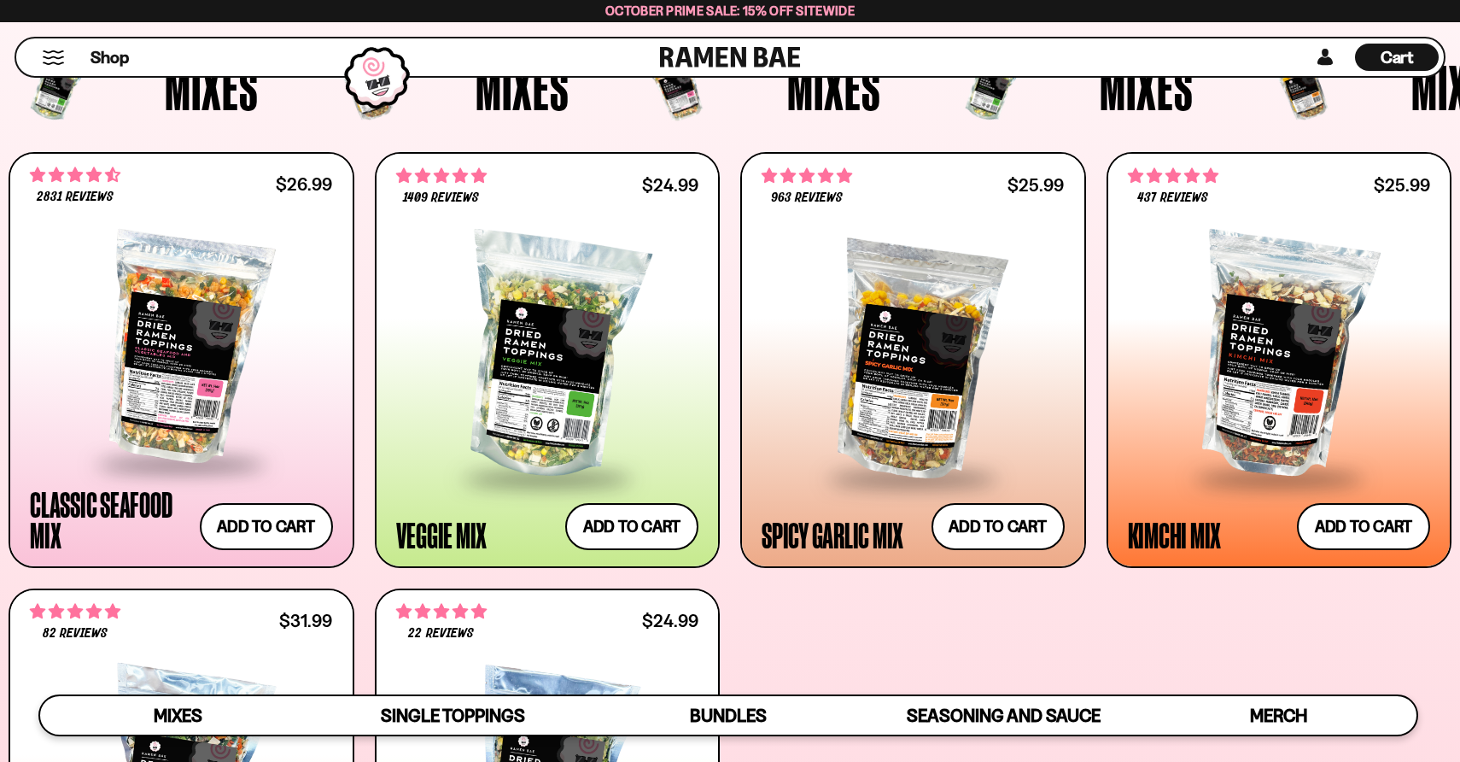
scroll to position [641, 0]
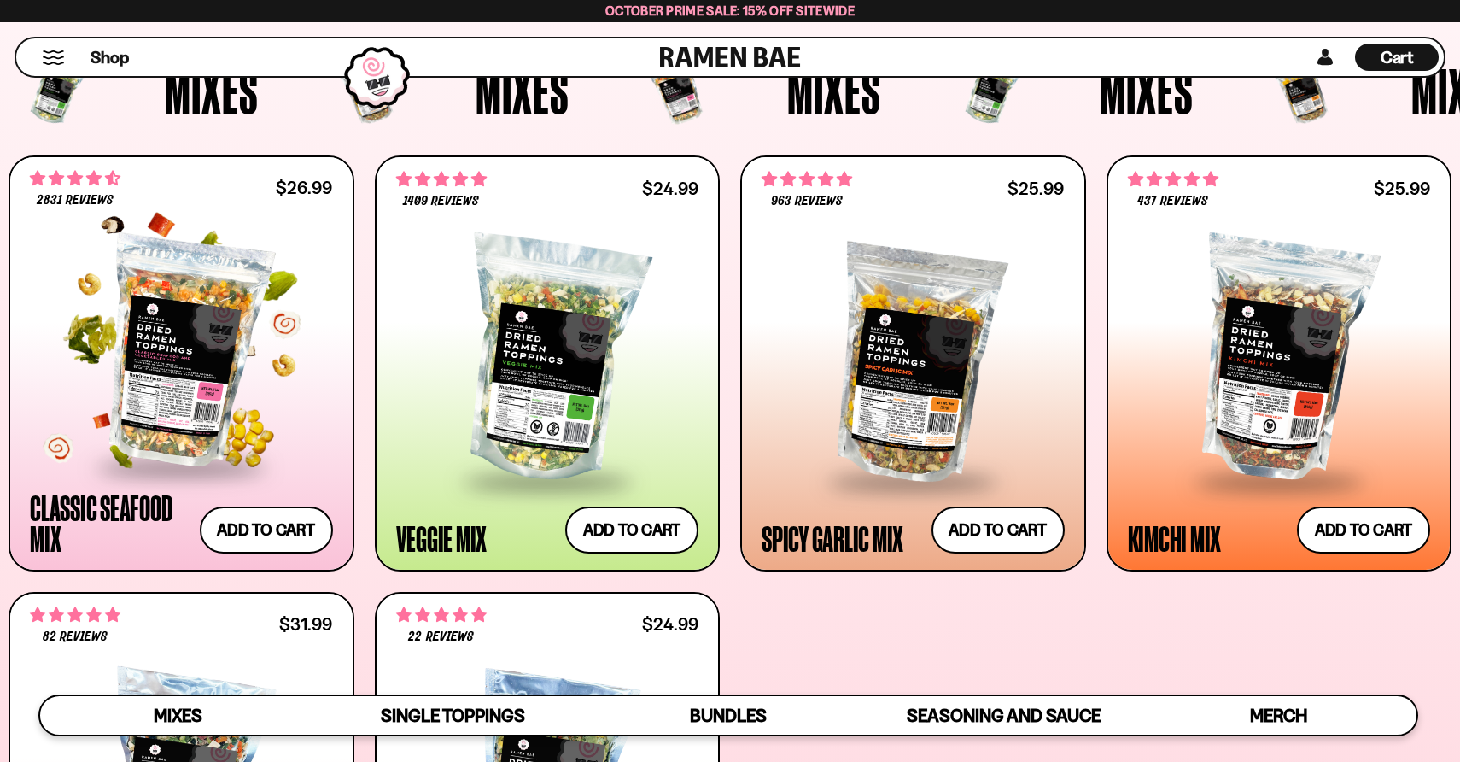
click at [180, 325] on div at bounding box center [181, 351] width 303 height 225
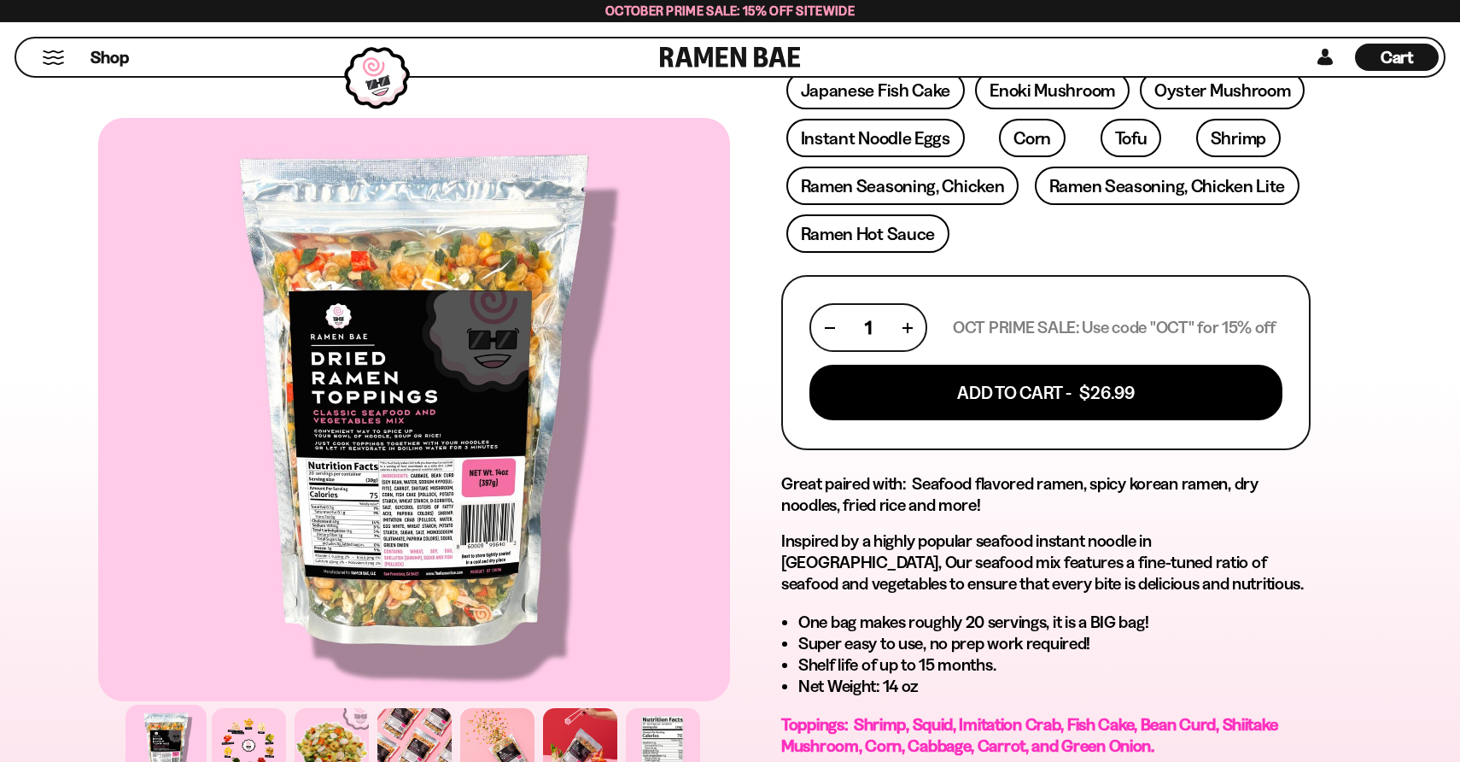
scroll to position [572, 0]
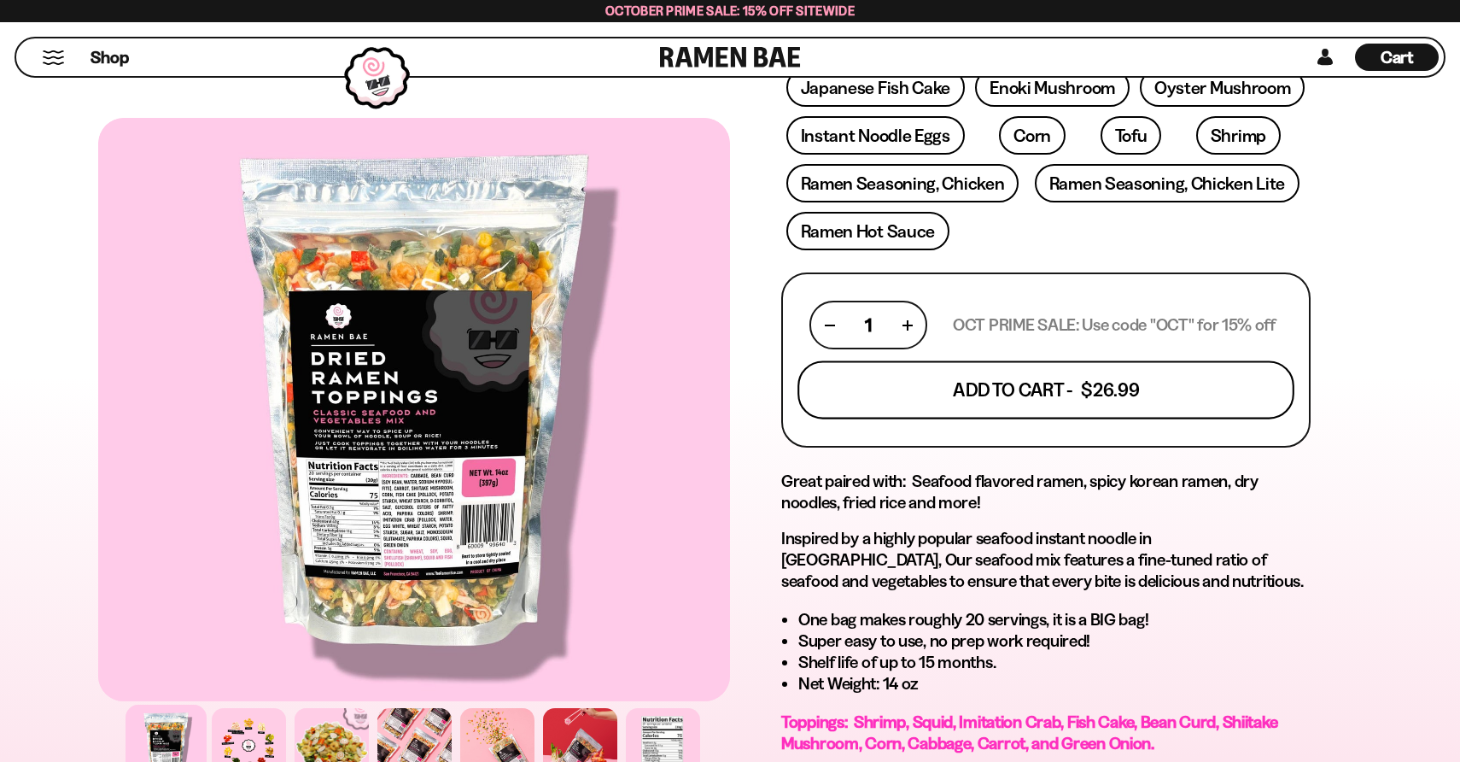
click at [1002, 401] on button "Add To Cart - $26.99" at bounding box center [1045, 390] width 497 height 58
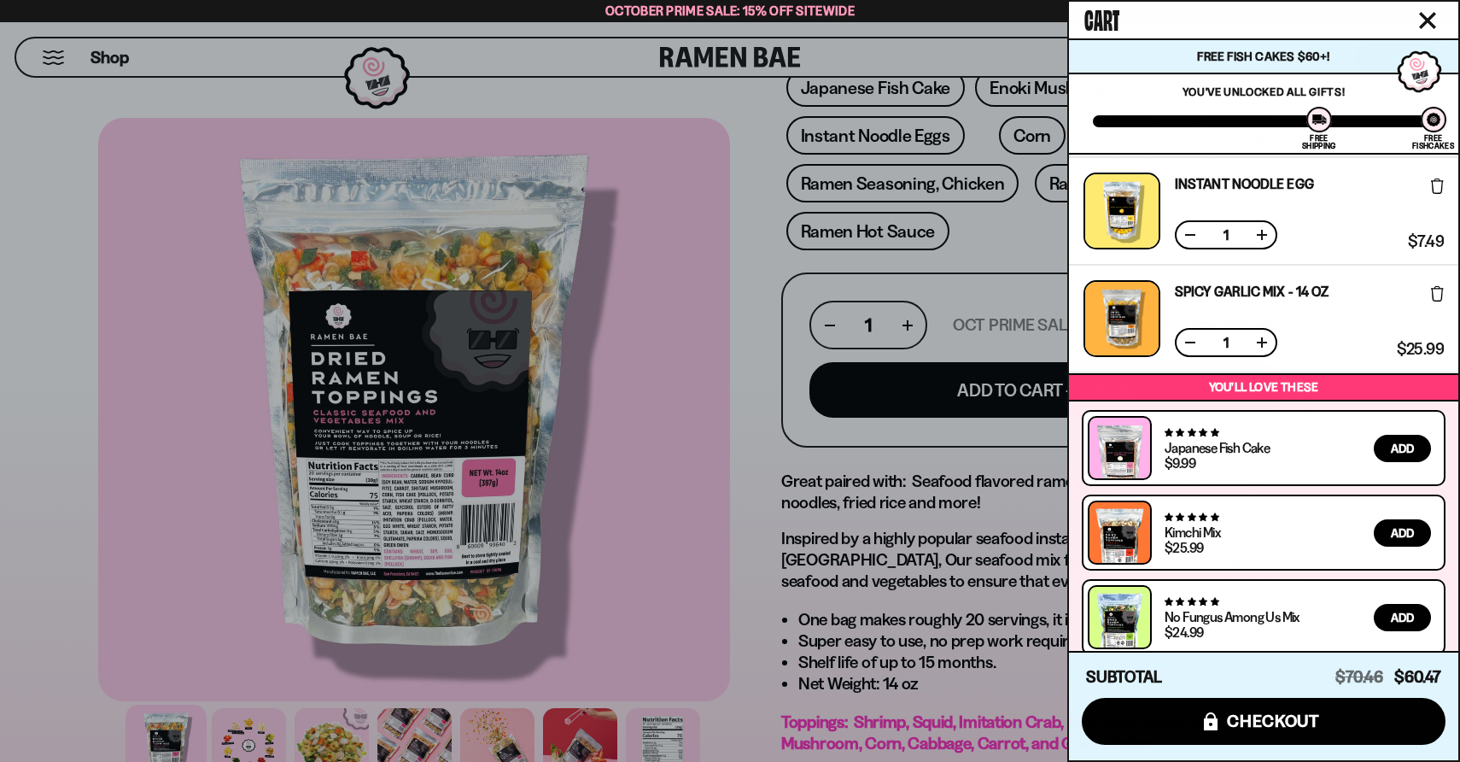
scroll to position [228, 0]
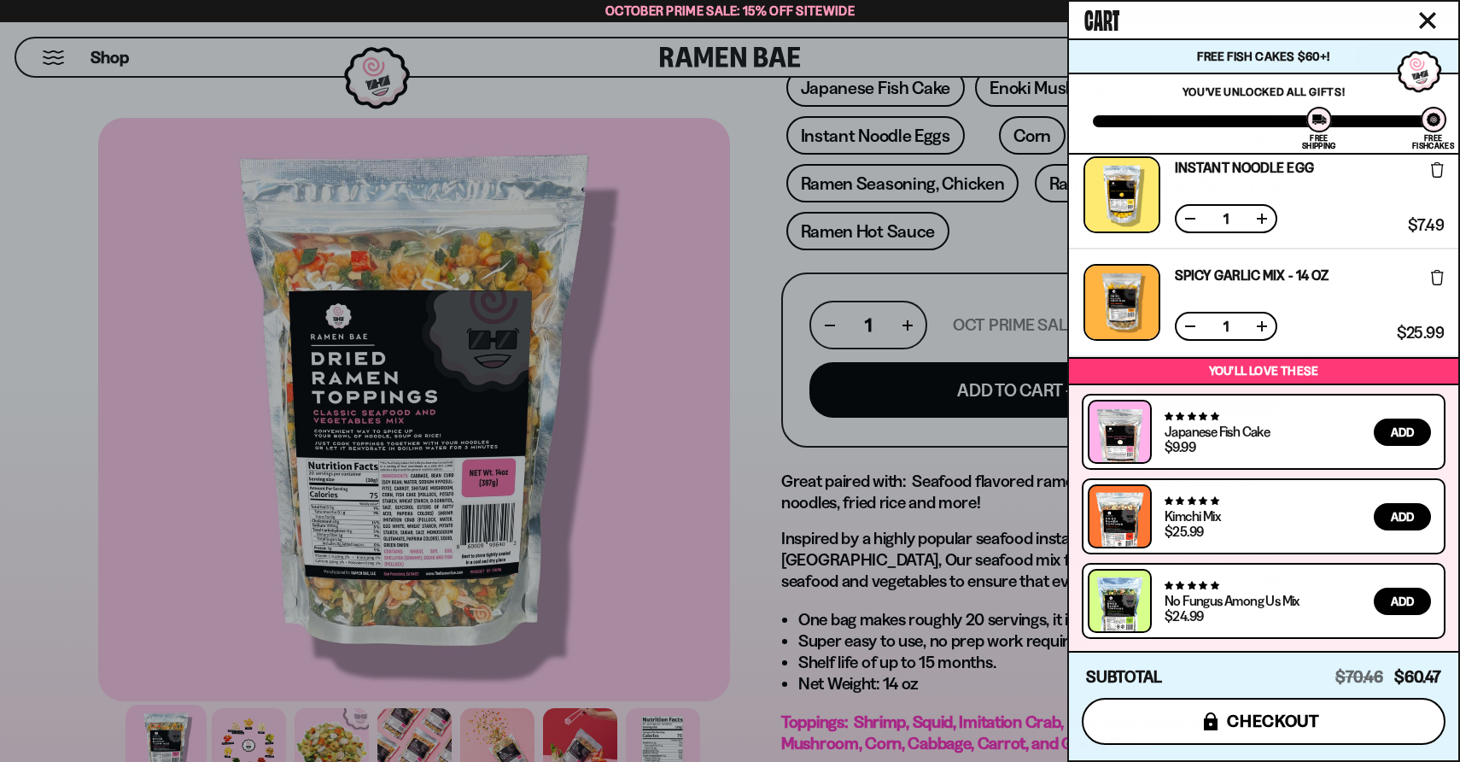
click at [1308, 718] on span "checkout" at bounding box center [1273, 720] width 93 height 19
